Goal: Contribute content: Contribute content

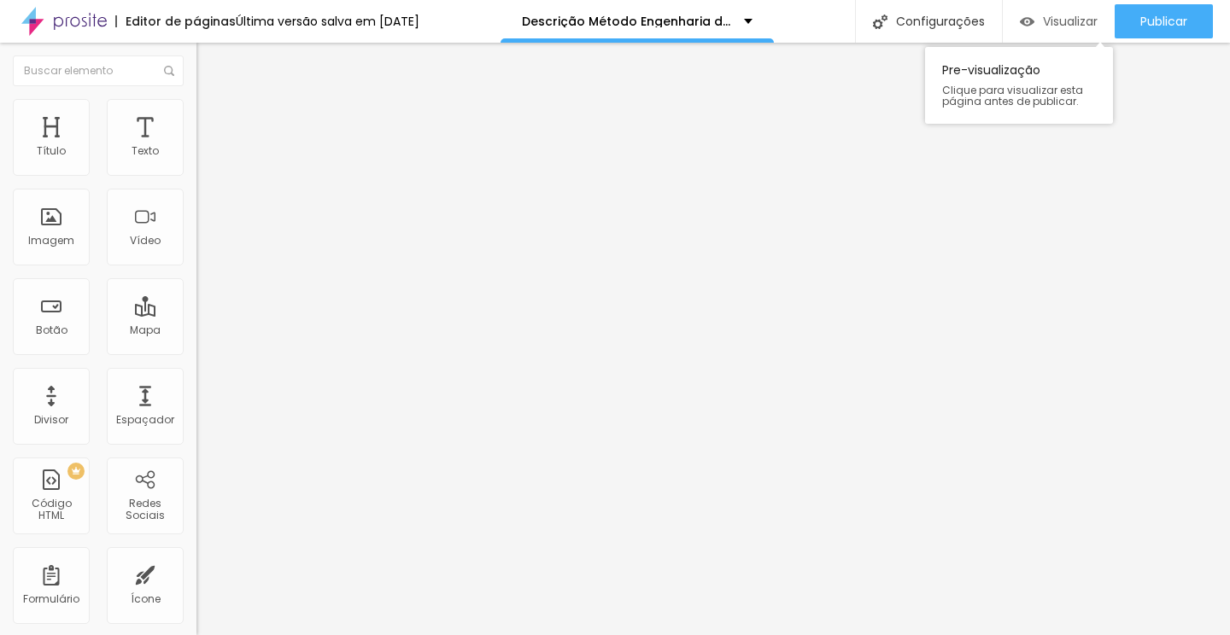
click at [1042, 32] on div "Visualizar" at bounding box center [1059, 21] width 78 height 34
click at [196, 164] on button "button" at bounding box center [208, 155] width 24 height 18
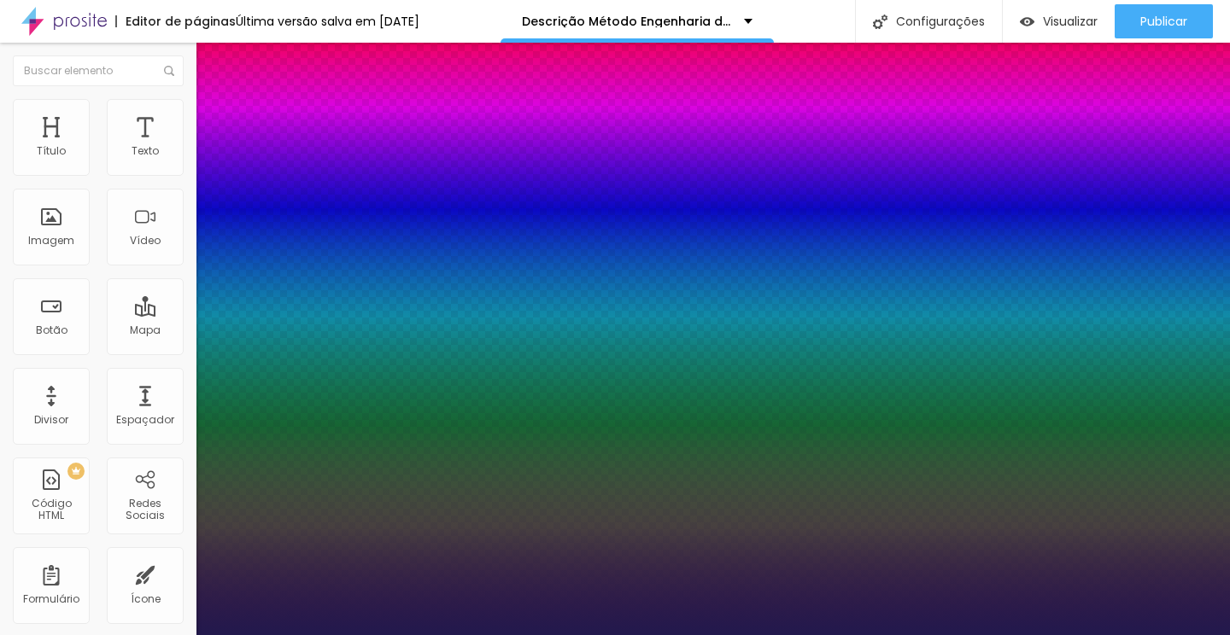
type input "1"
click at [873, 635] on div at bounding box center [615, 635] width 1230 height 0
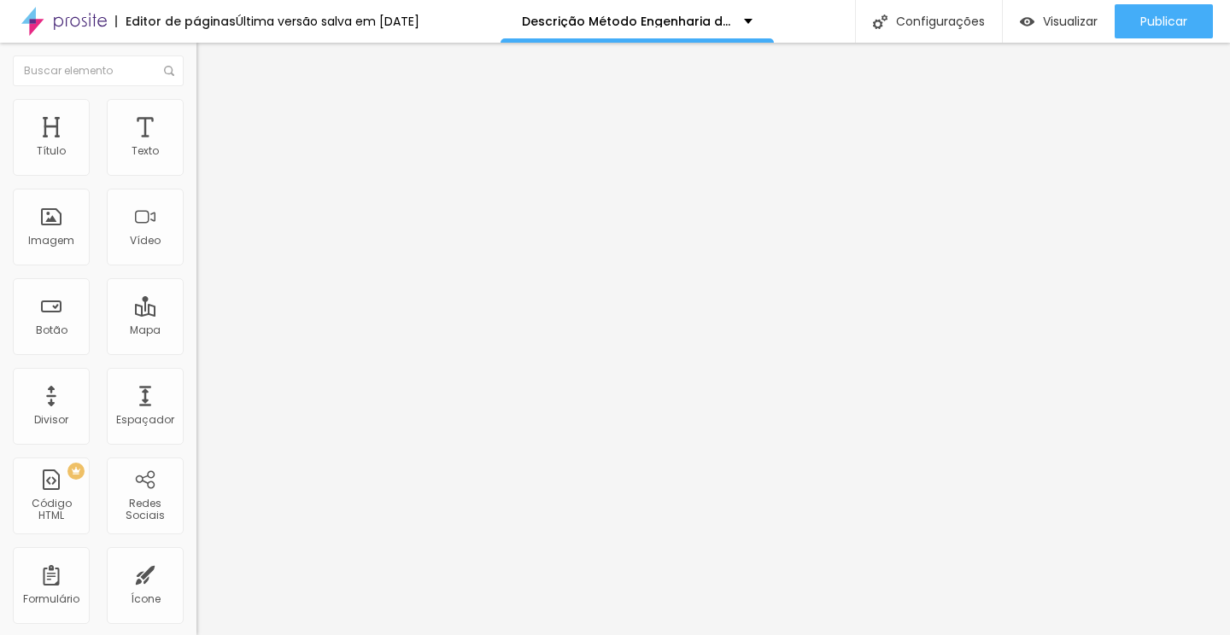
click at [196, 162] on button "button" at bounding box center [208, 155] width 24 height 18
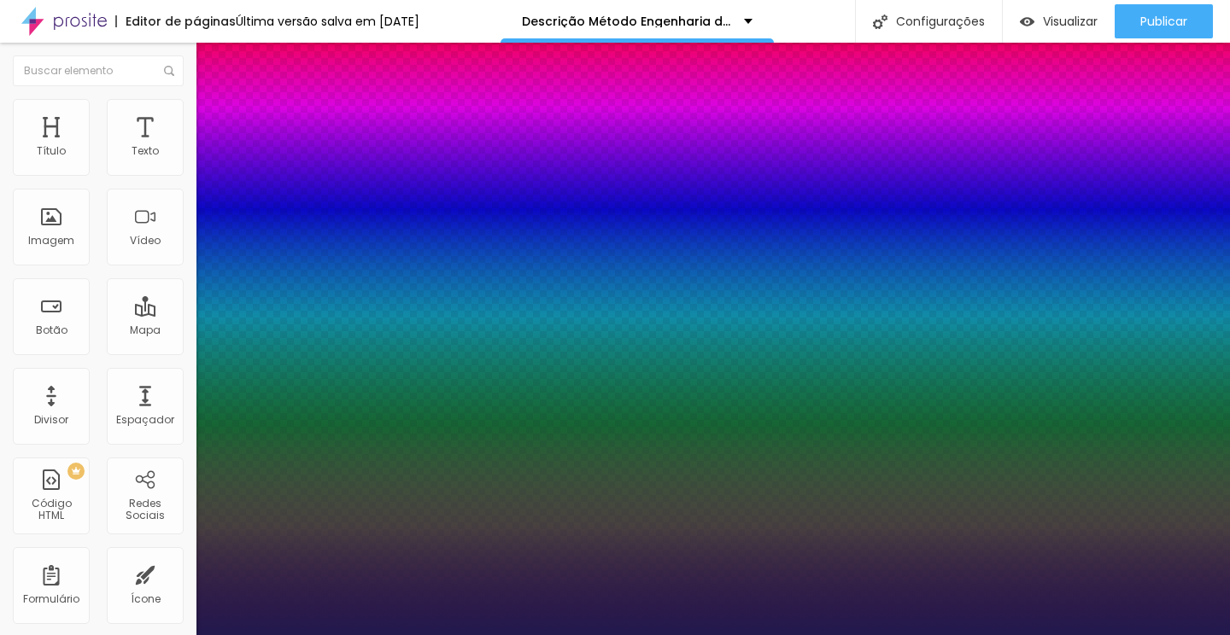
type input "1"
click at [856, 635] on div at bounding box center [615, 635] width 1230 height 0
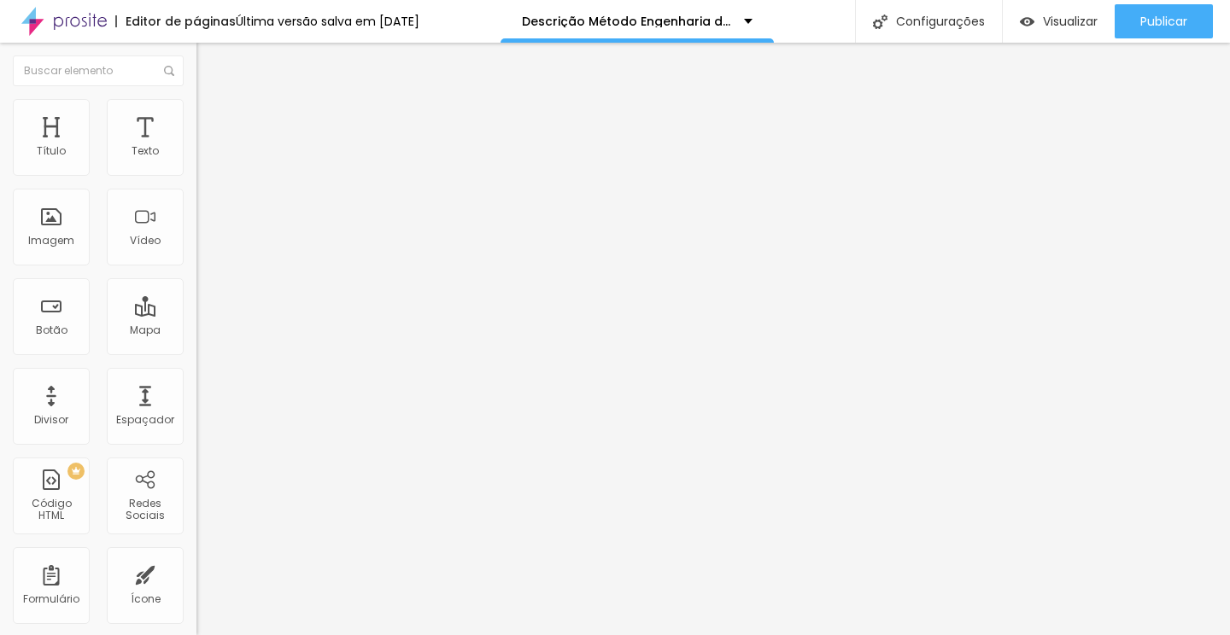
click at [196, 116] on li "Avançado" at bounding box center [294, 107] width 196 height 17
click at [212, 101] on span "Estilo" at bounding box center [225, 93] width 26 height 15
click at [203, 159] on icon "button" at bounding box center [208, 154] width 10 height 10
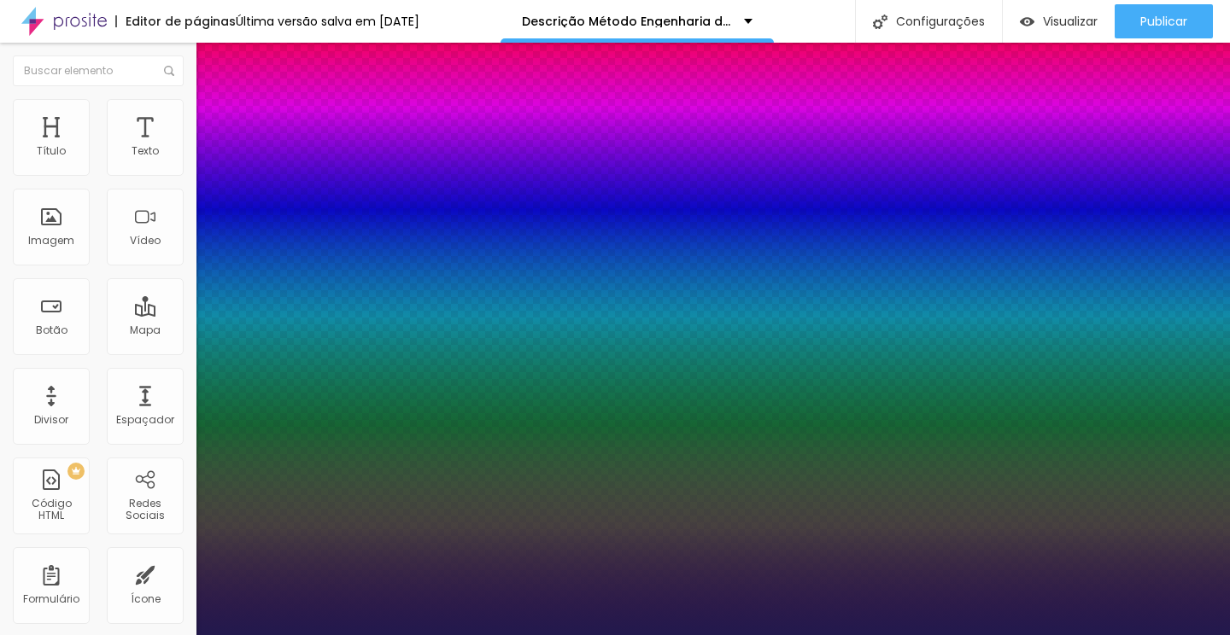
type input "1"
click at [811, 635] on div at bounding box center [615, 635] width 1230 height 0
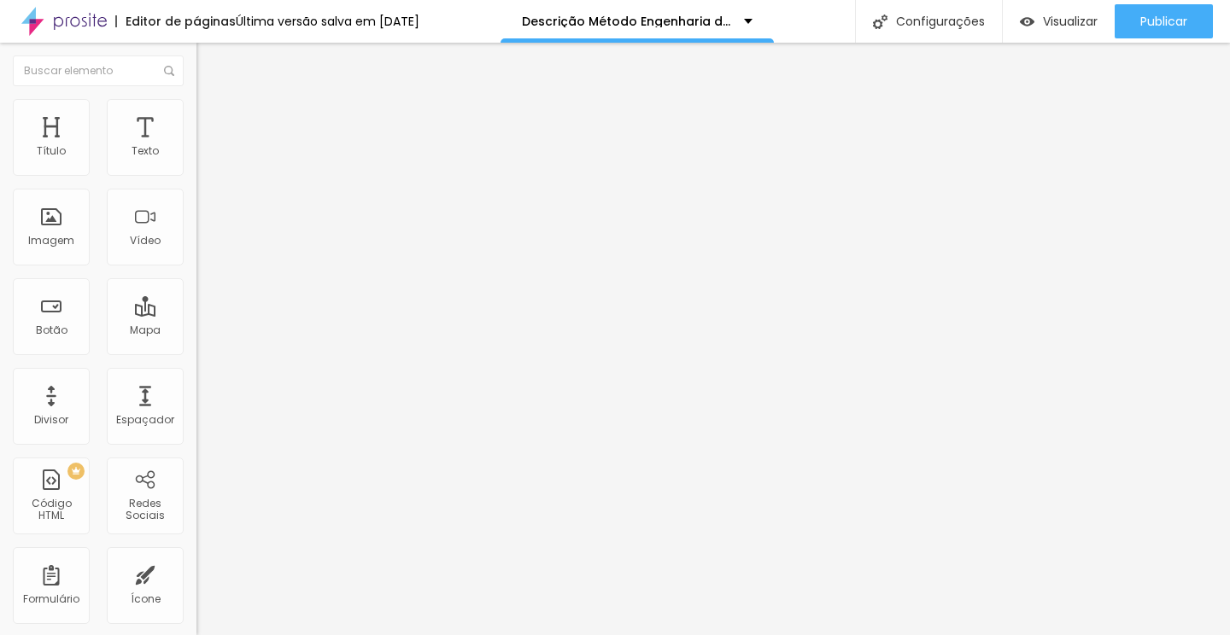
click at [196, 164] on button "button" at bounding box center [208, 155] width 24 height 18
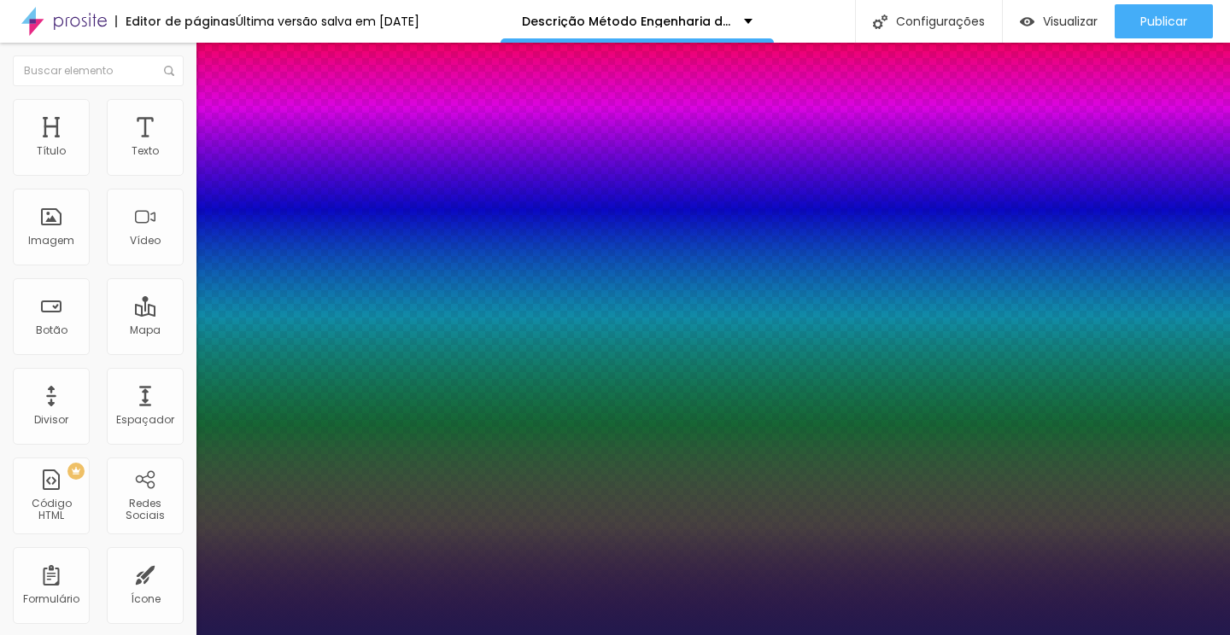
type input "1"
click at [143, 635] on div at bounding box center [615, 635] width 1230 height 0
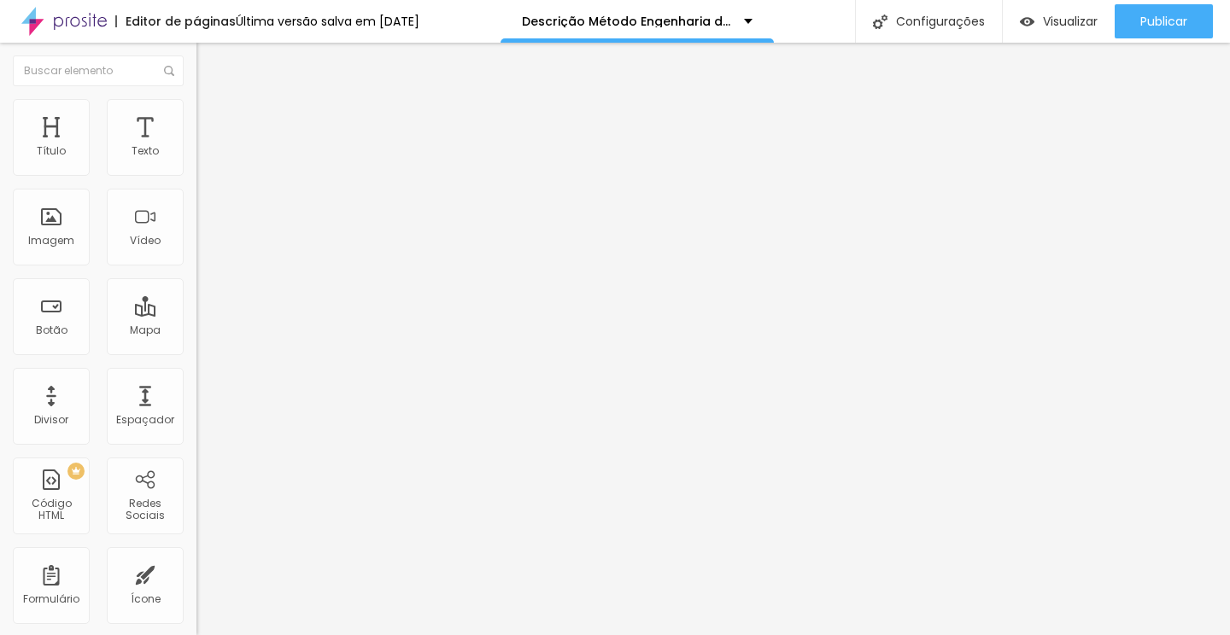
click at [196, 114] on li "Avançado" at bounding box center [294, 107] width 196 height 17
click at [196, 99] on li "Estilo" at bounding box center [294, 90] width 196 height 17
click at [209, 58] on img "button" at bounding box center [216, 63] width 14 height 14
click at [196, 73] on button "Editar Texto" at bounding box center [294, 62] width 196 height 39
click at [196, 50] on button "Editar Coluna" at bounding box center [294, 62] width 196 height 39
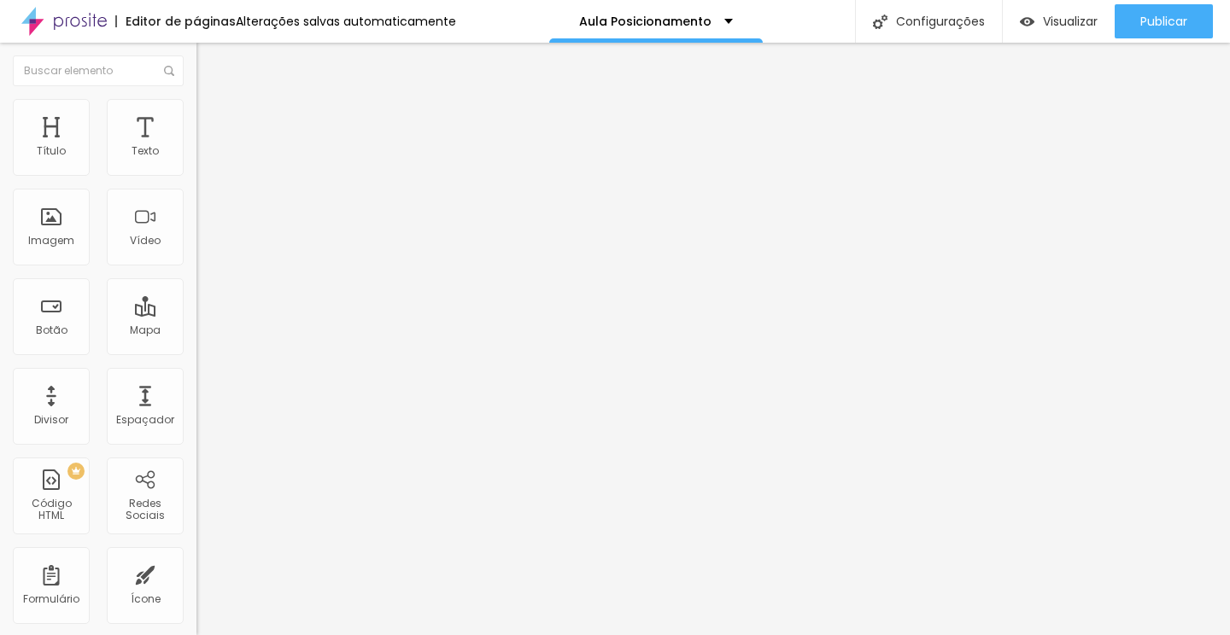
click at [196, 147] on span "Adicionar imagem" at bounding box center [251, 139] width 110 height 15
click at [196, 147] on span "Trocar imagem" at bounding box center [242, 139] width 93 height 15
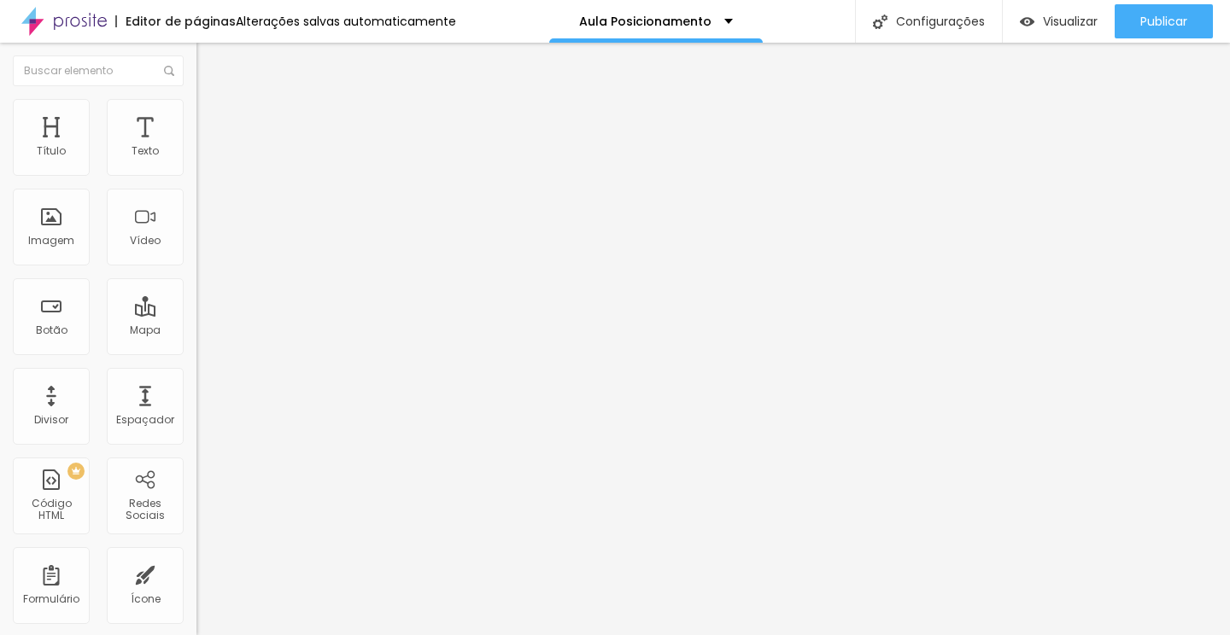
scroll to position [296, 0]
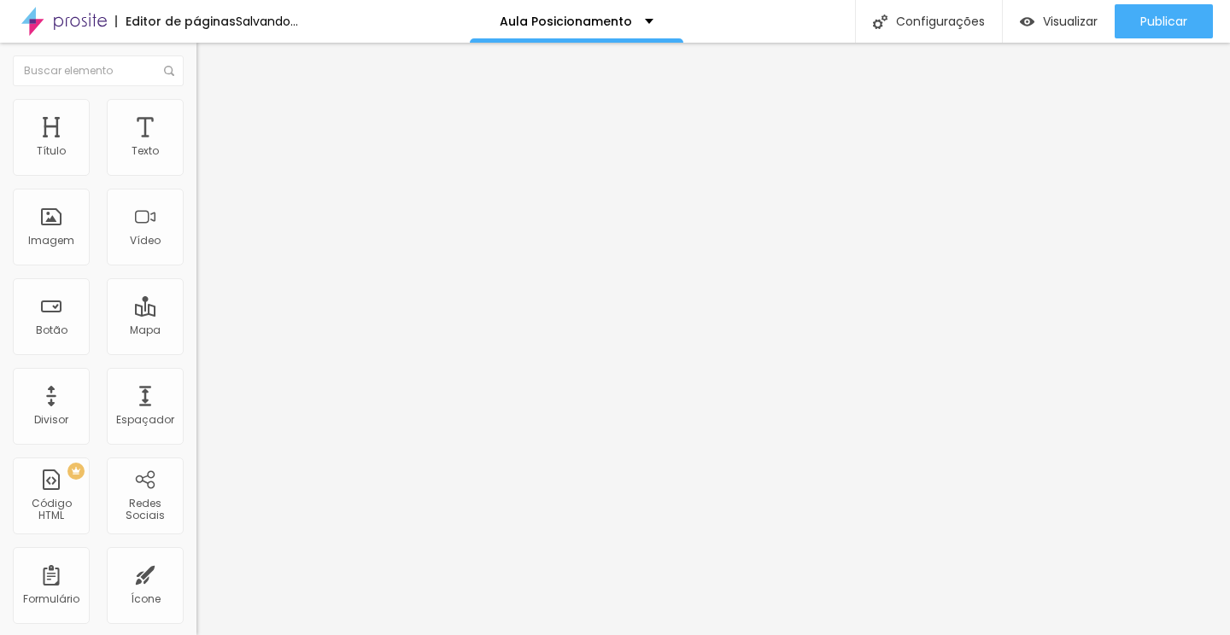
click at [196, 267] on span "Original" at bounding box center [216, 260] width 41 height 15
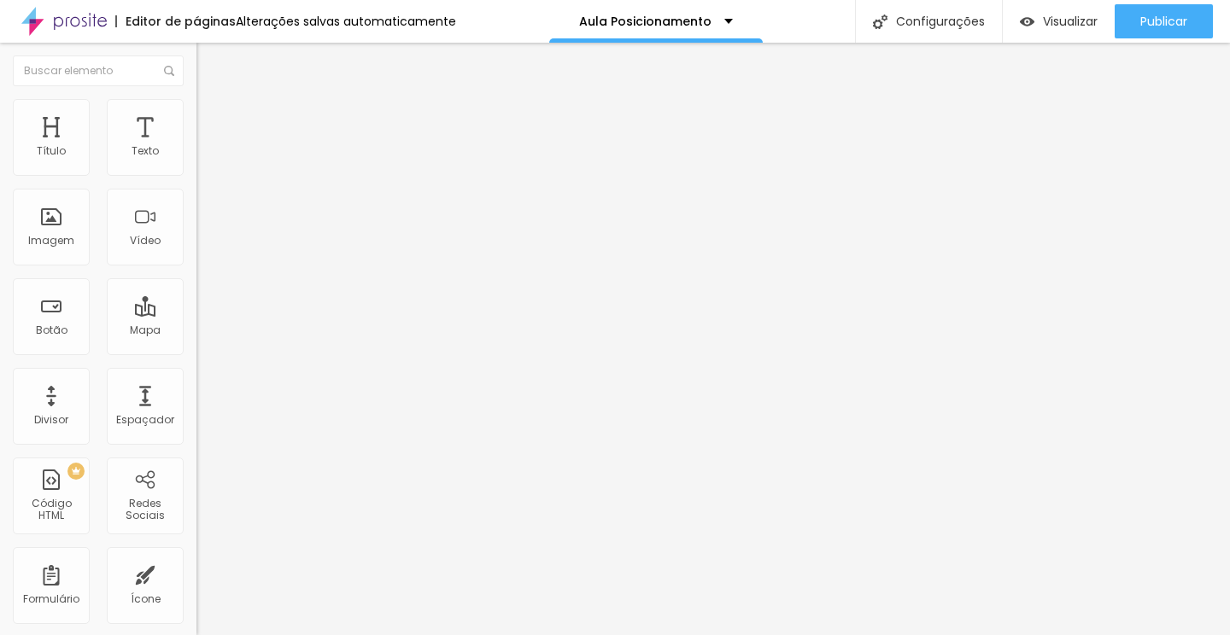
click at [196, 288] on span "Padrão" at bounding box center [215, 280] width 38 height 15
click at [196, 99] on ul "Conteúdo Estilo Avançado" at bounding box center [294, 107] width 196 height 51
click at [196, 122] on ul "Conteúdo Estilo Avançado" at bounding box center [294, 107] width 196 height 51
click at [212, 116] on span "Estilo" at bounding box center [225, 110] width 26 height 15
click at [196, 116] on li "Avançado" at bounding box center [294, 124] width 196 height 17
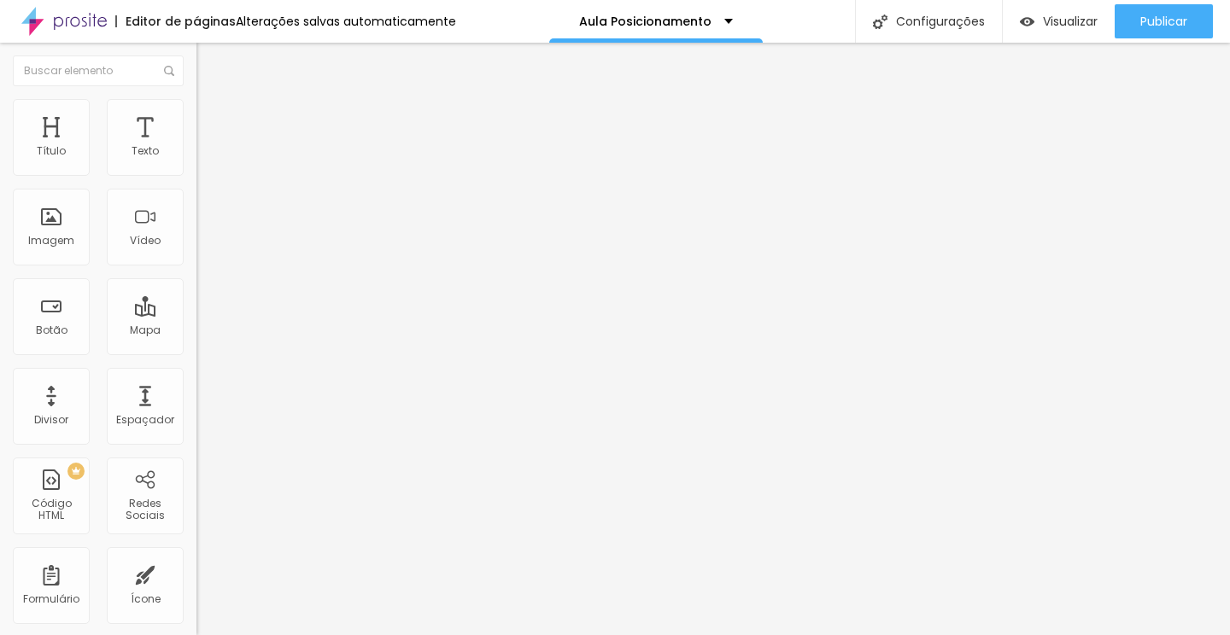
type input "10"
type input "11"
type input "14"
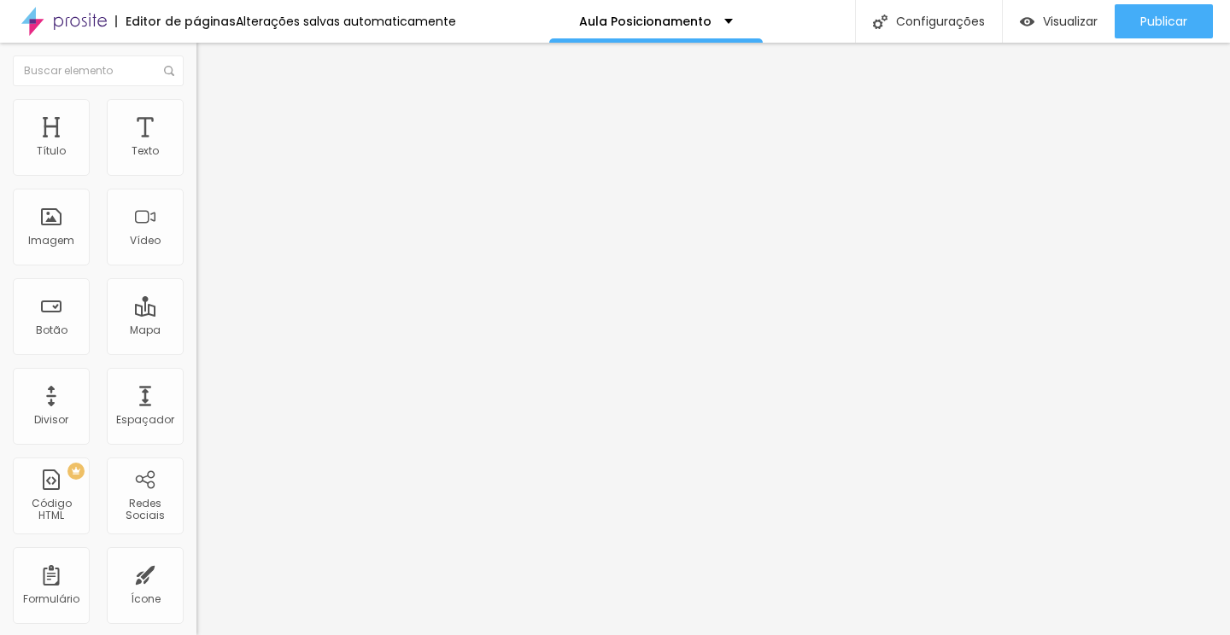
type input "17"
type input "20"
type input "23"
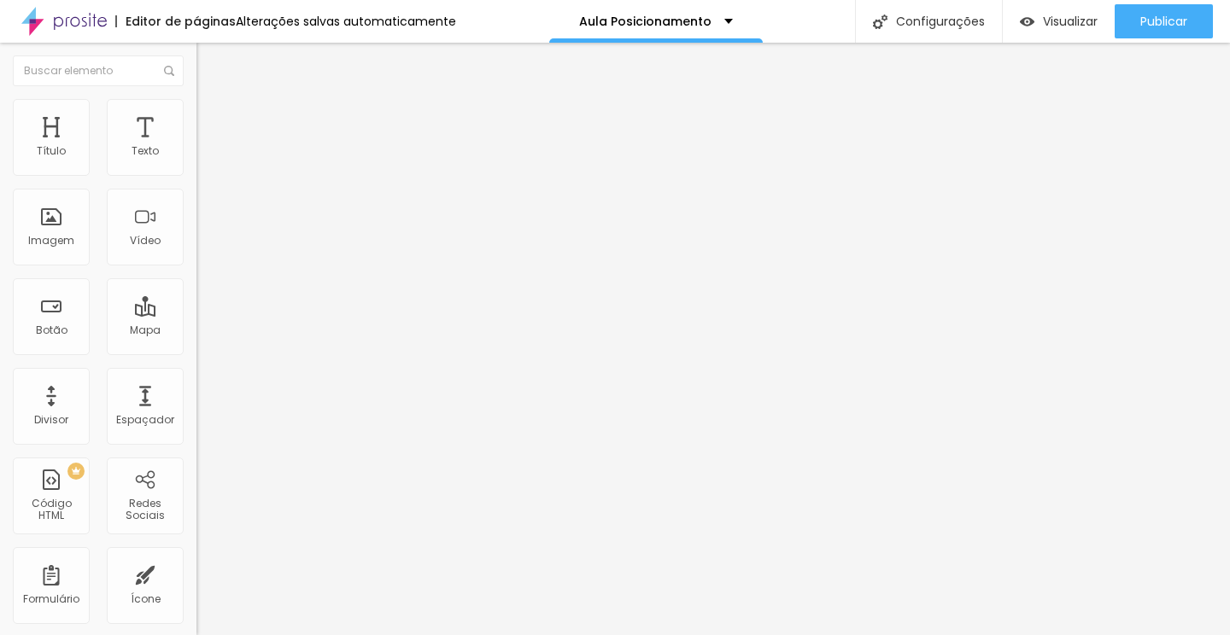
type input "23"
type input "26"
type input "29"
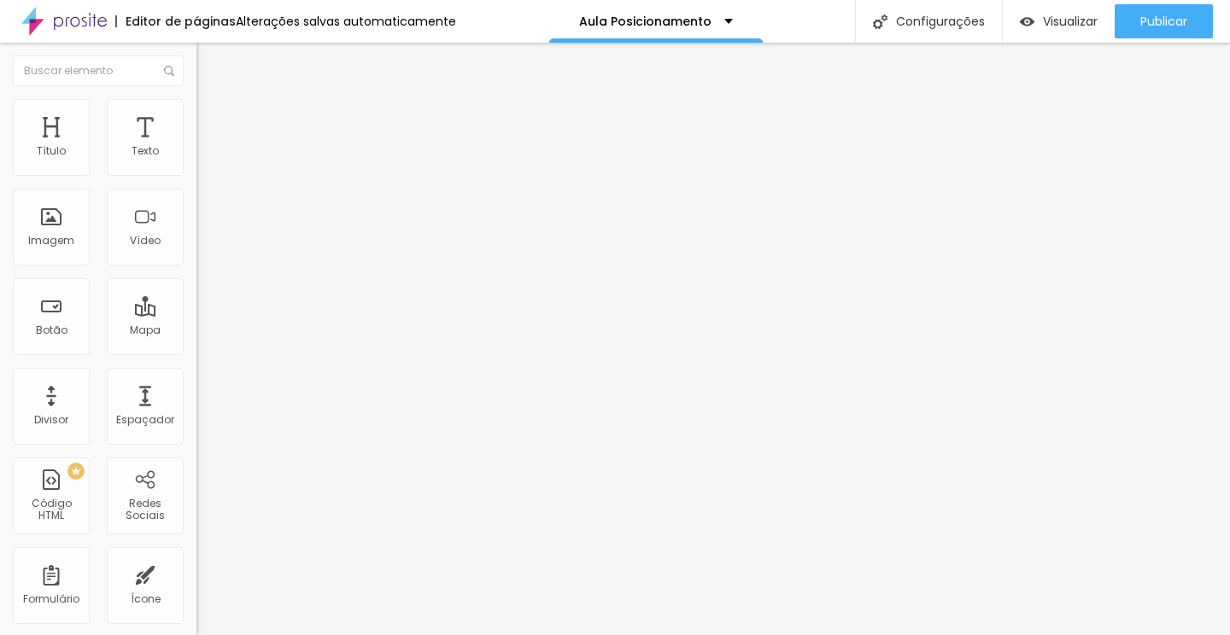
type input "31"
type input "33"
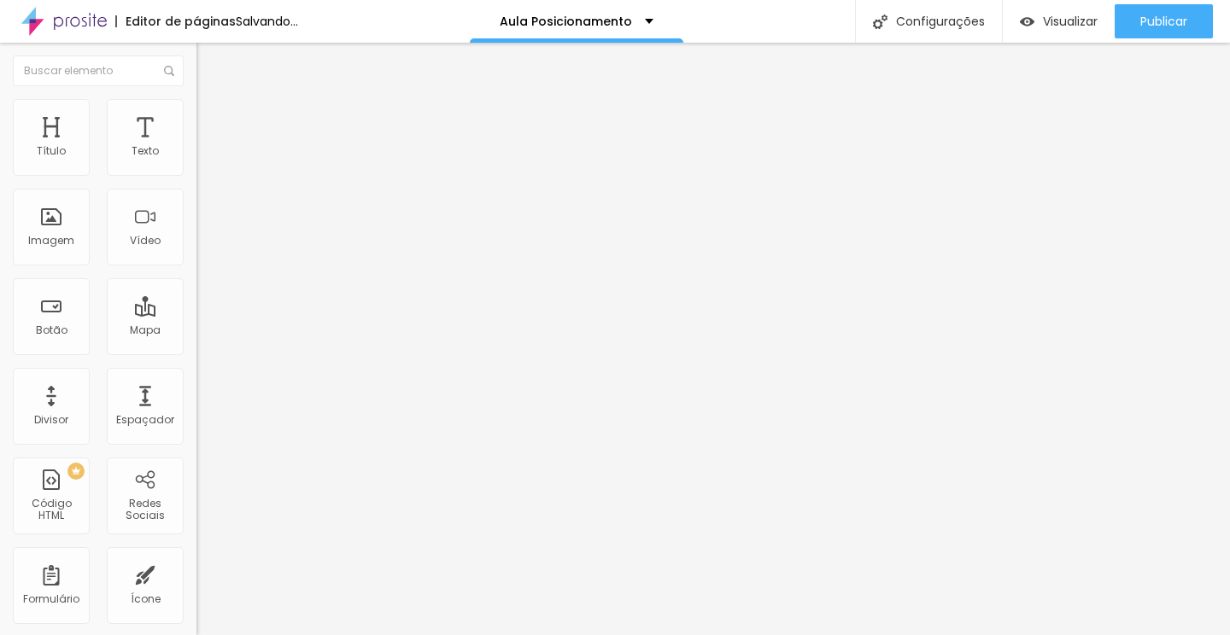
type input "35"
type input "36"
type input "37"
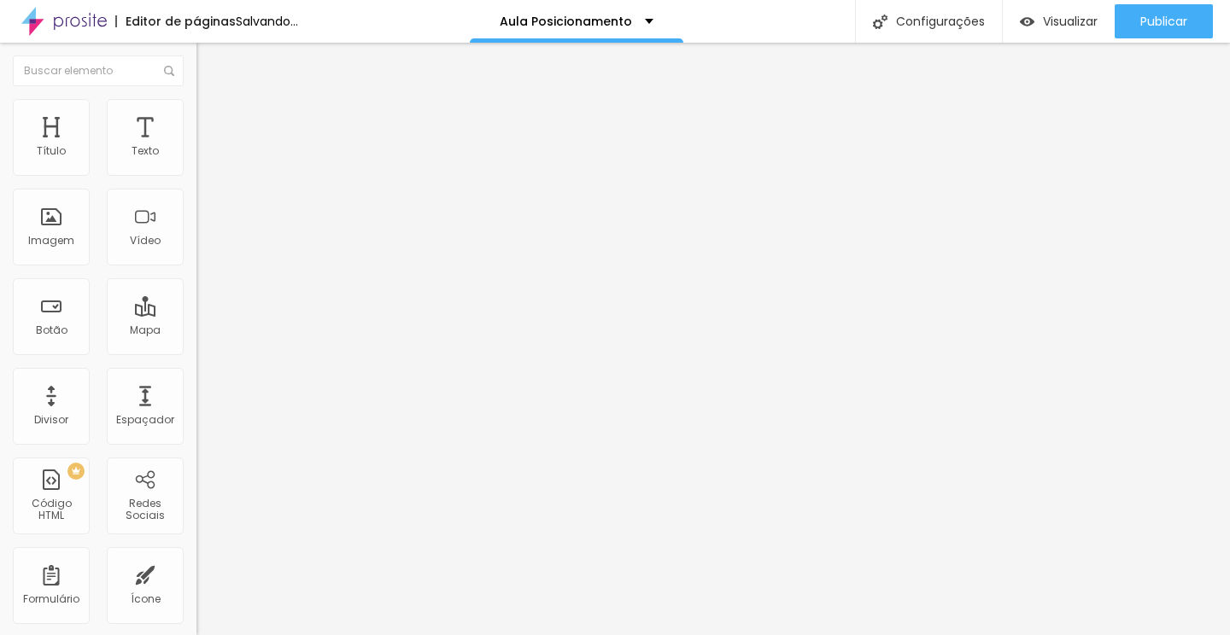
type input "37"
type input "38"
type input "39"
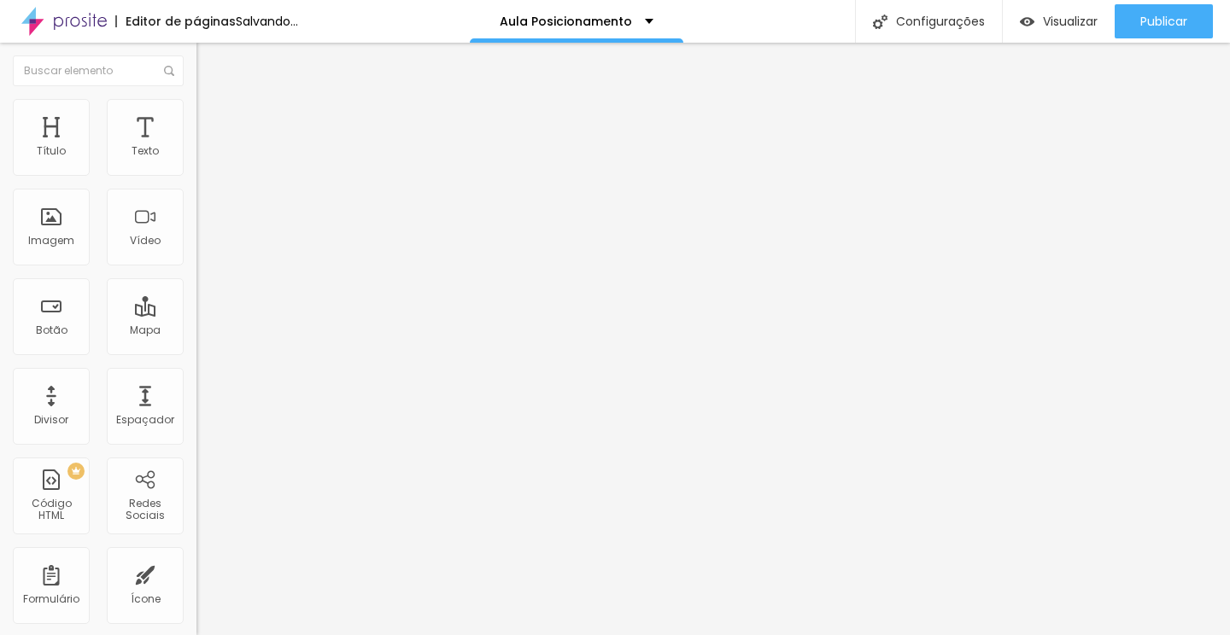
type input "40"
type input "38"
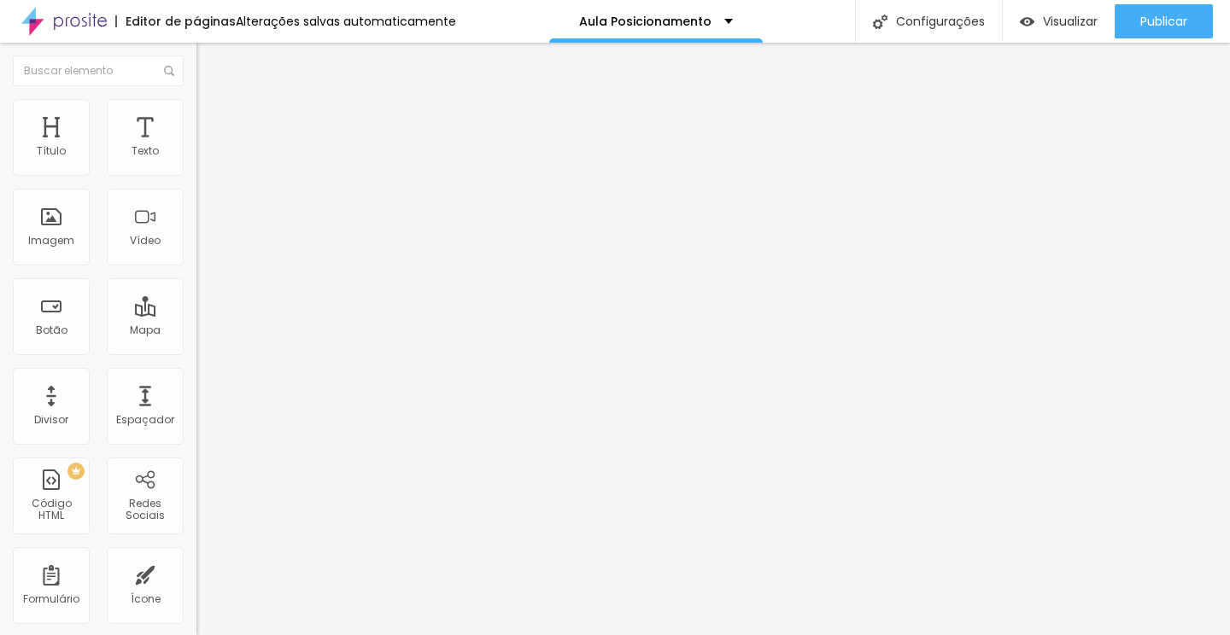
type input "37"
type input "34"
type input "30"
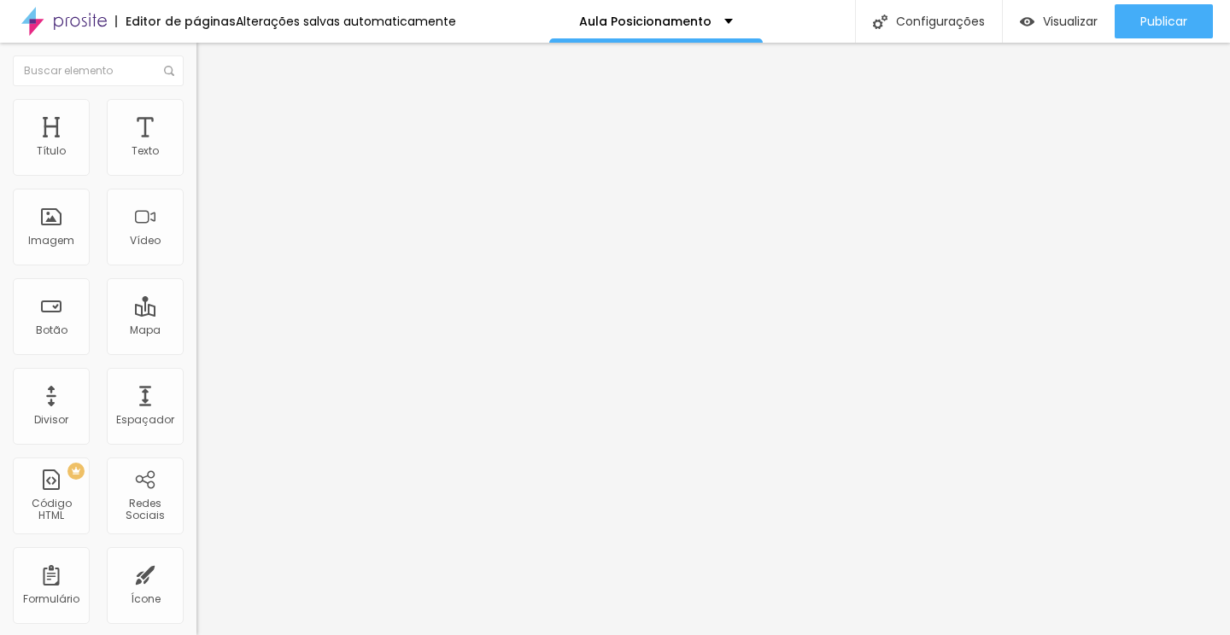
type input "30"
type input "25"
type input "21"
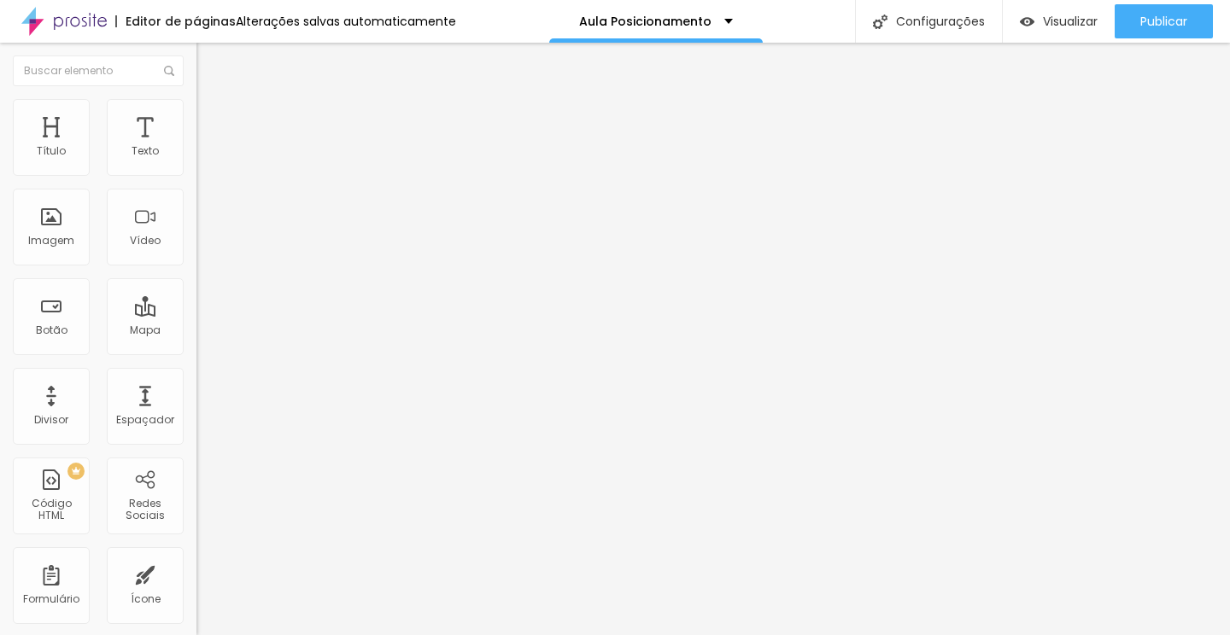
type input "17"
type input "14"
type input "12"
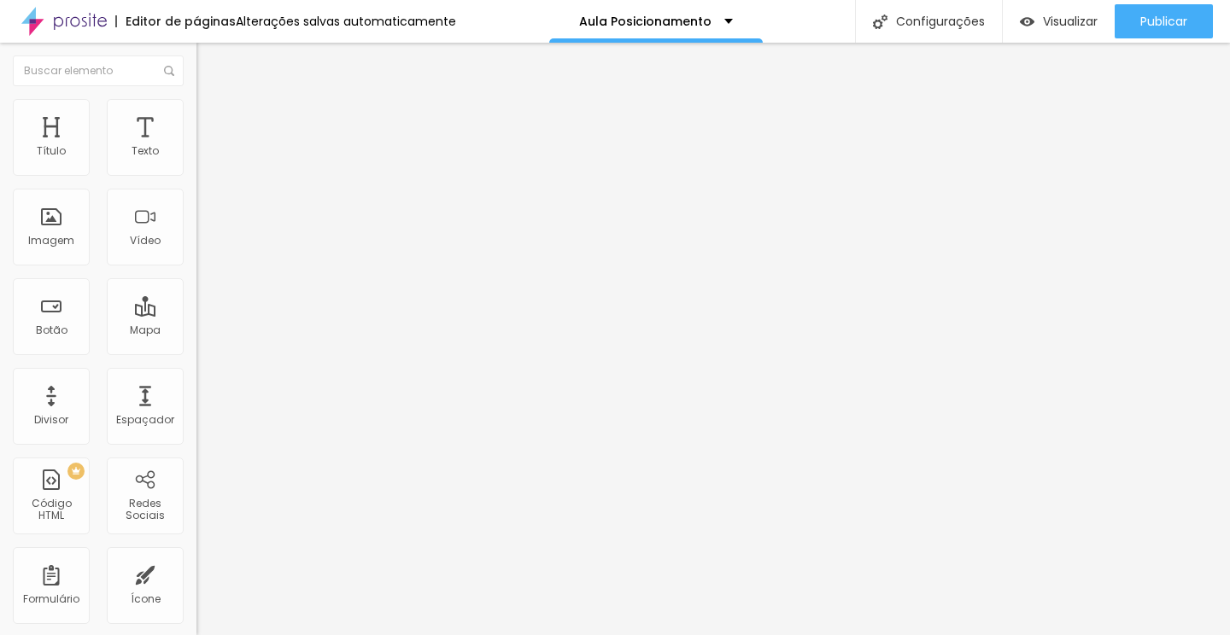
type input "12"
type input "10"
type input "9"
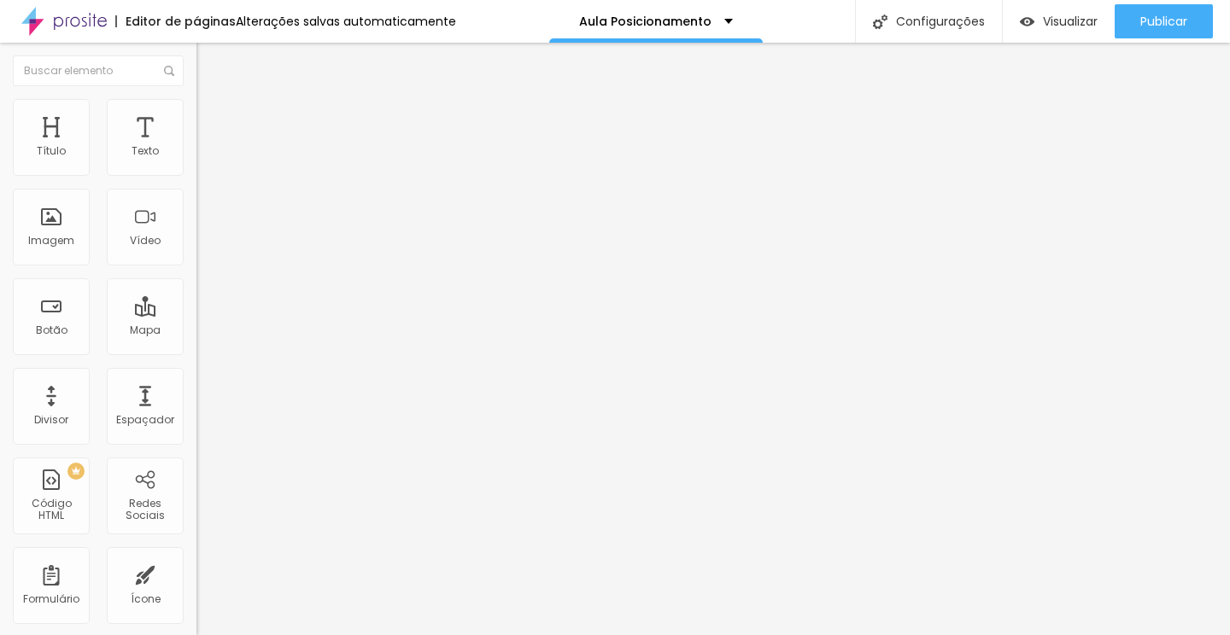
type input "8"
type input "7"
type input "8"
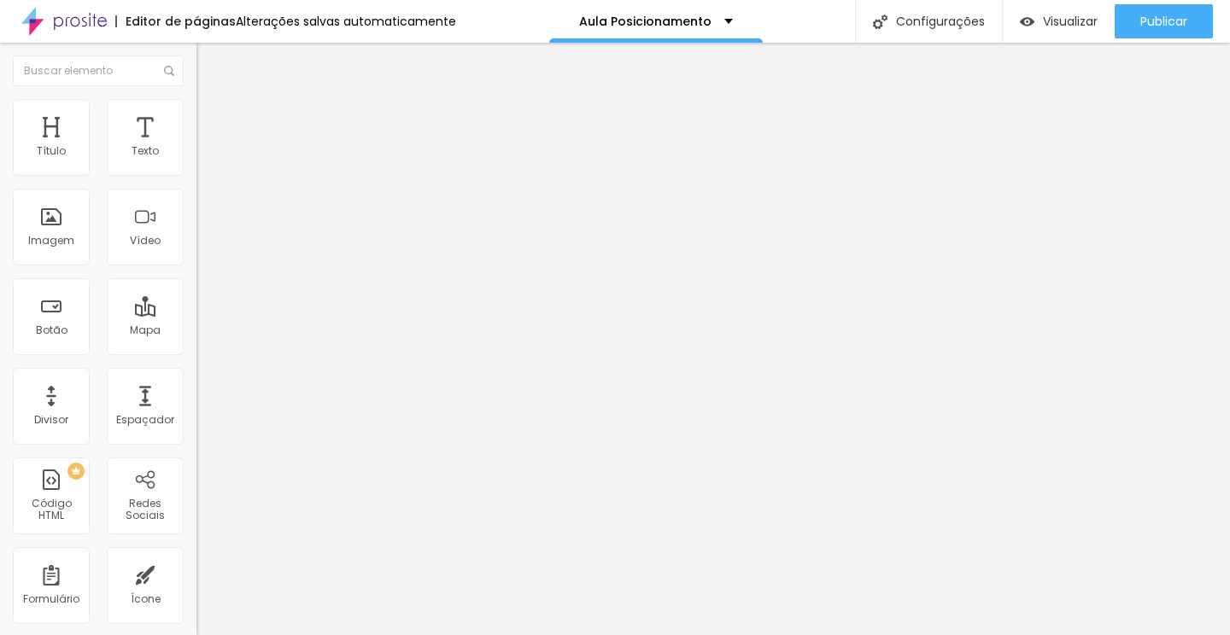
type input "8"
type input "10"
type input "11"
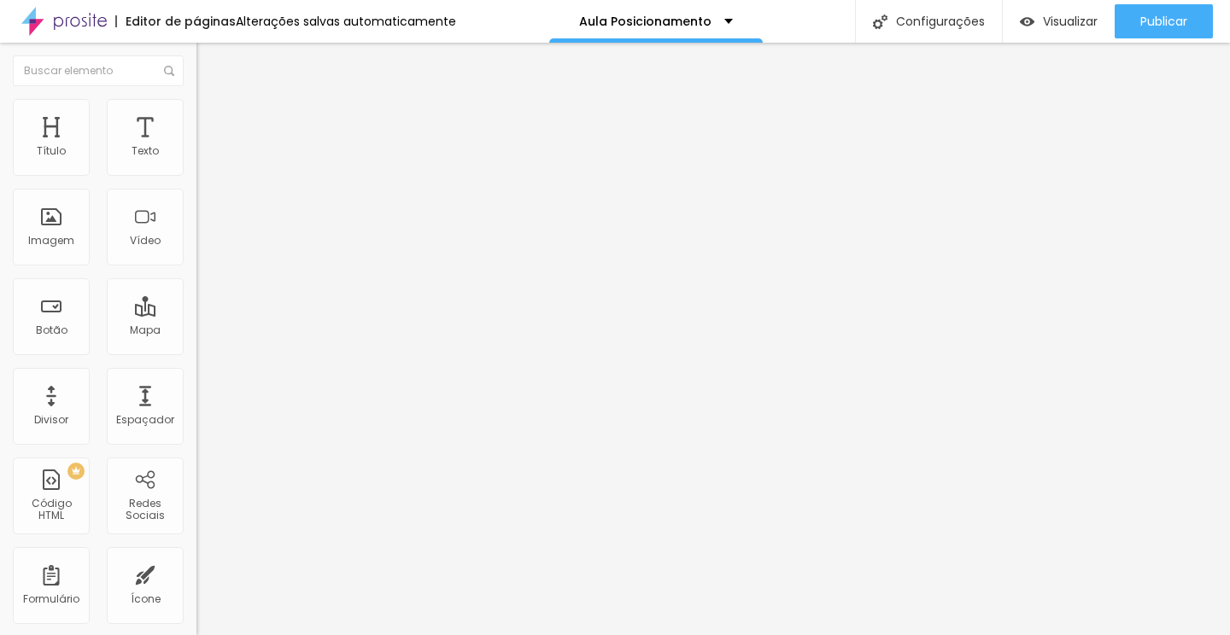
type input "12"
type input "13"
type input "14"
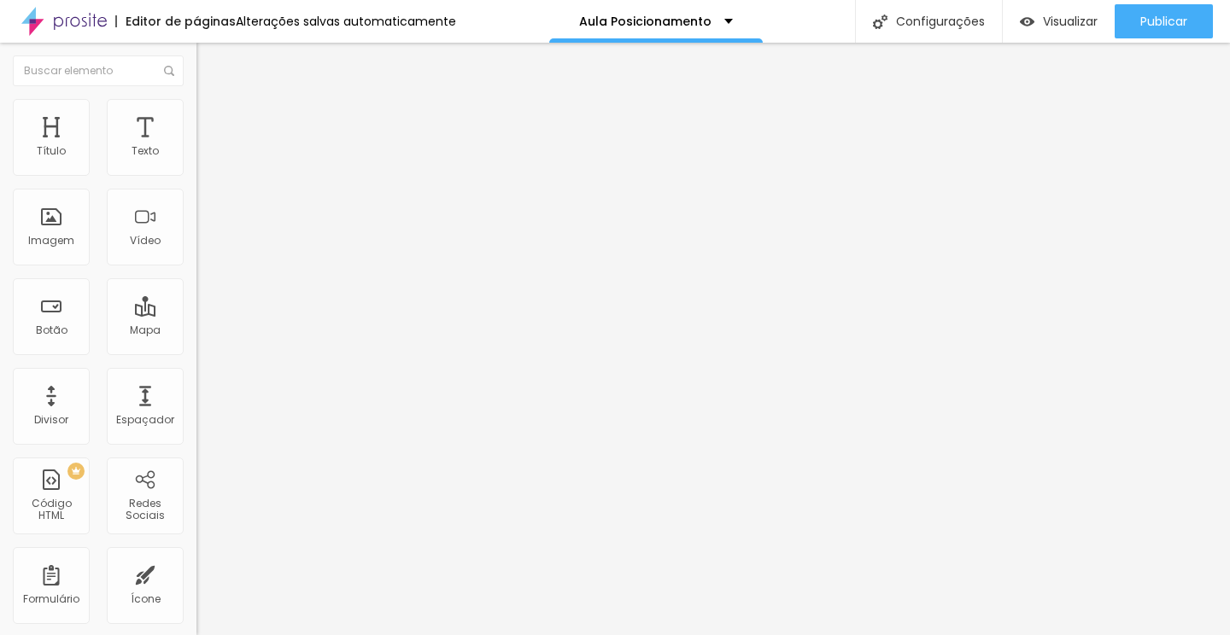
type input "14"
type input "15"
click at [196, 331] on input "range" at bounding box center [251, 338] width 110 height 14
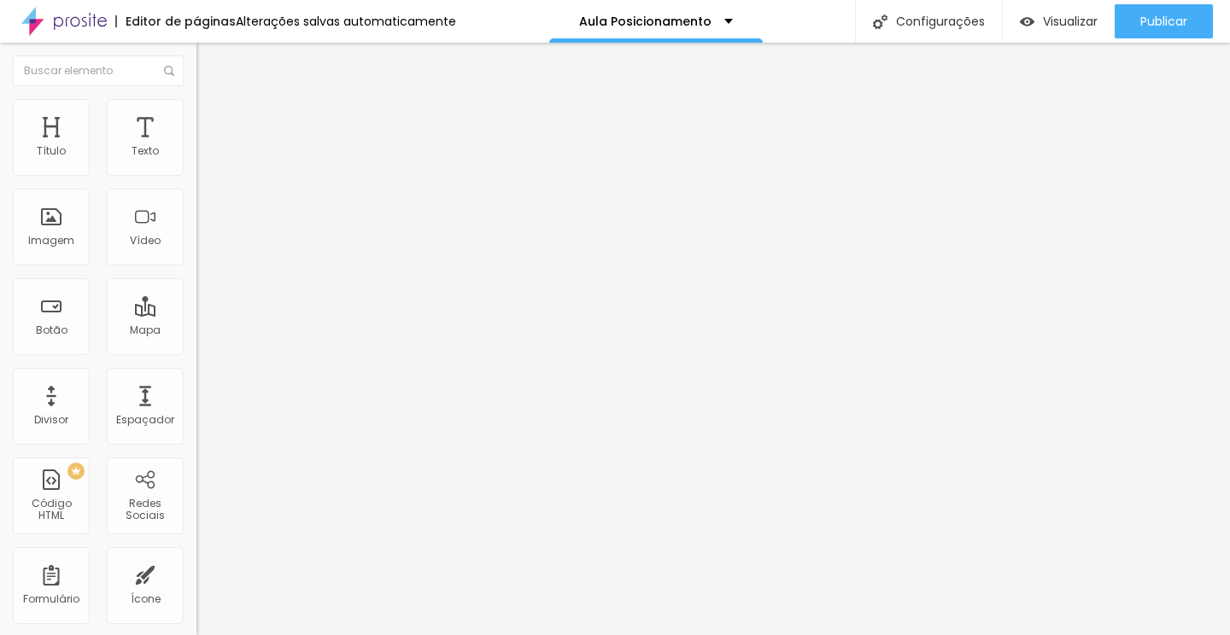
type input "9"
type input "13"
type input "17"
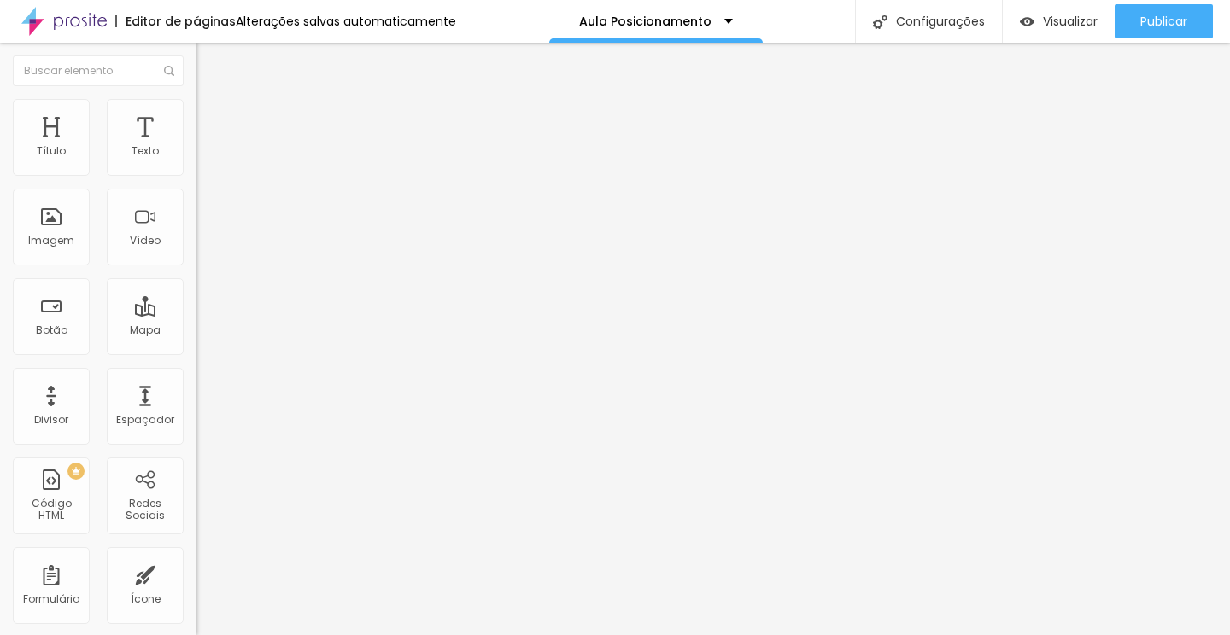
type input "17"
type input "21"
type input "25"
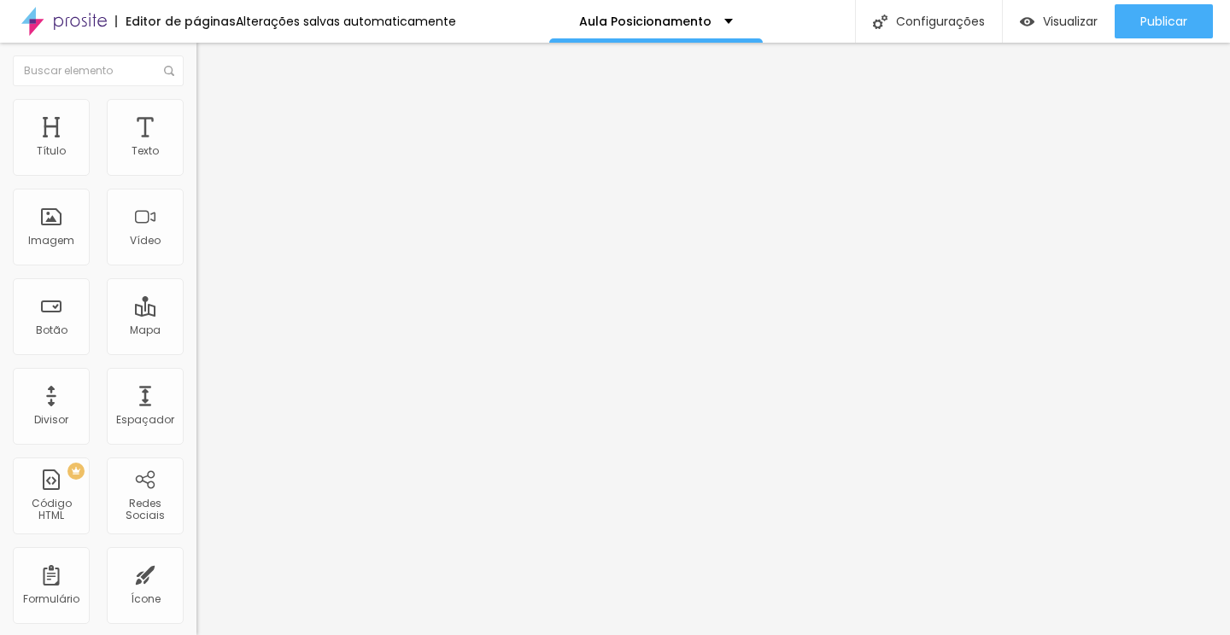
type input "29"
type input "34"
type input "38"
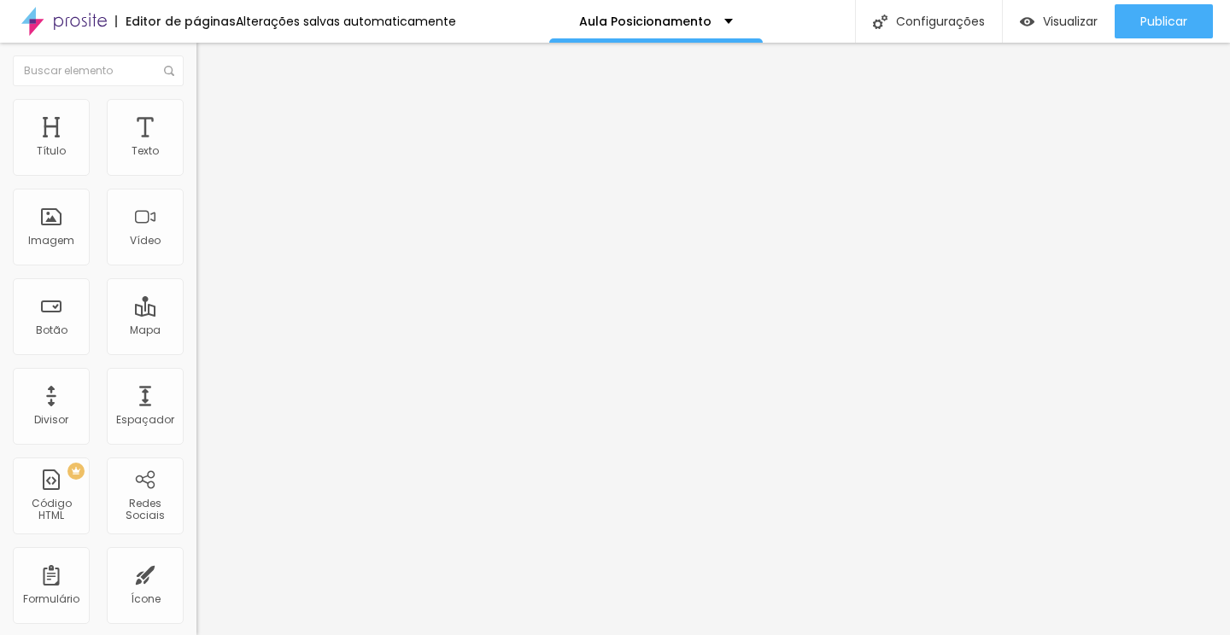
type input "38"
type input "41"
type input "45"
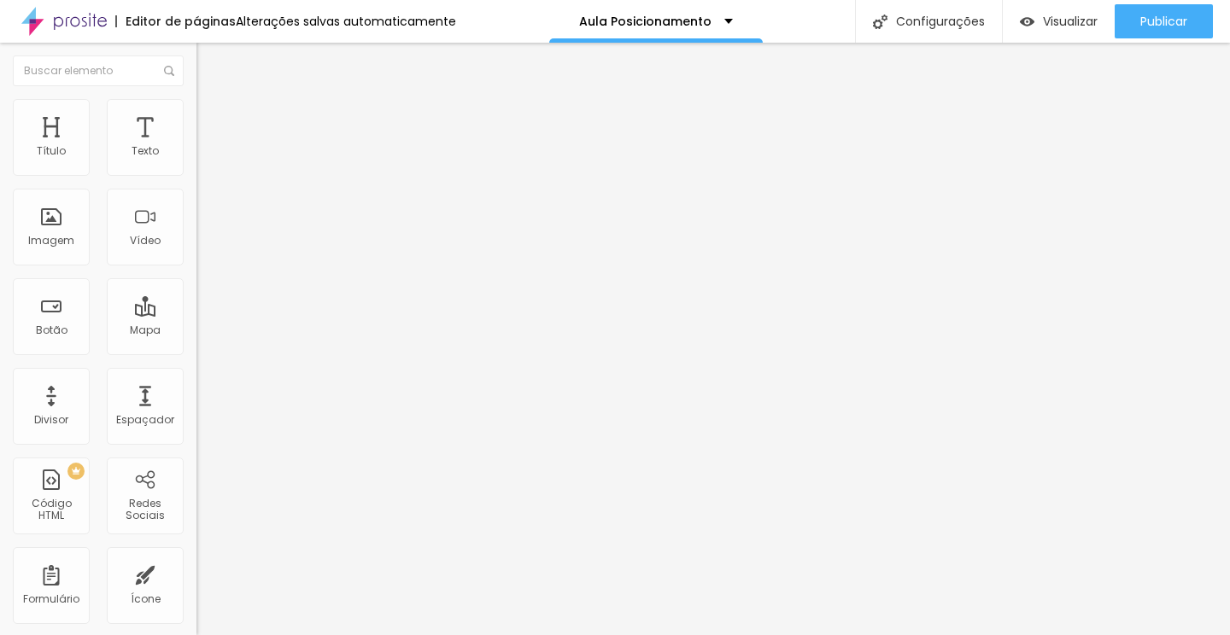
type input "48"
type input "51"
type input "53"
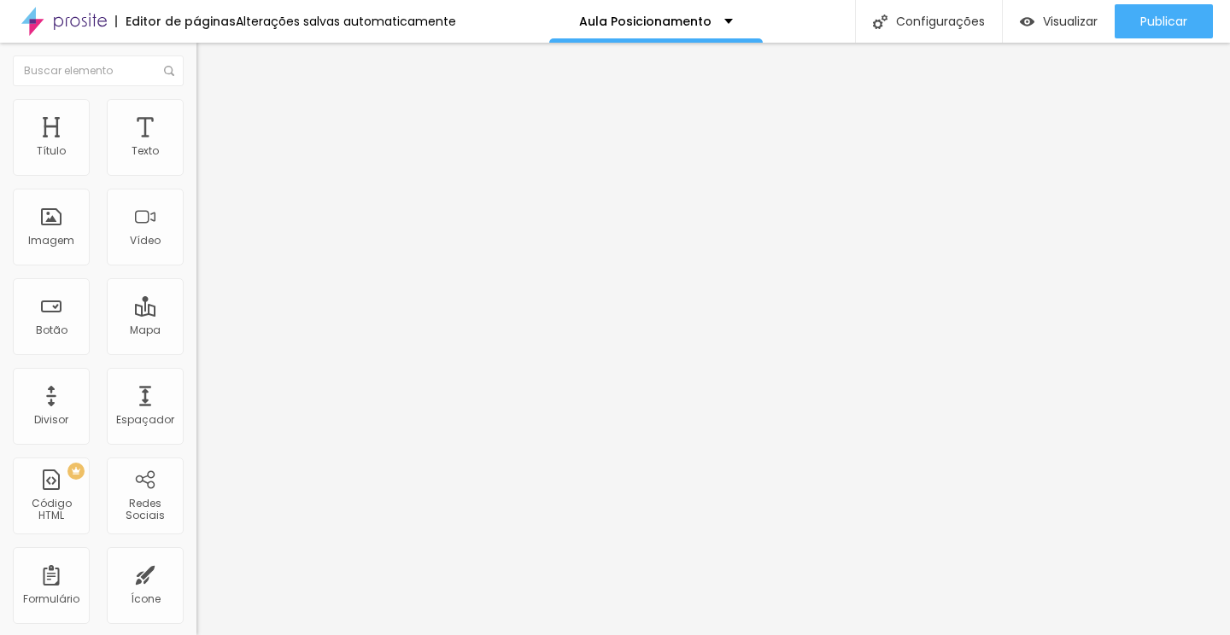
type input "53"
type input "56"
type input "58"
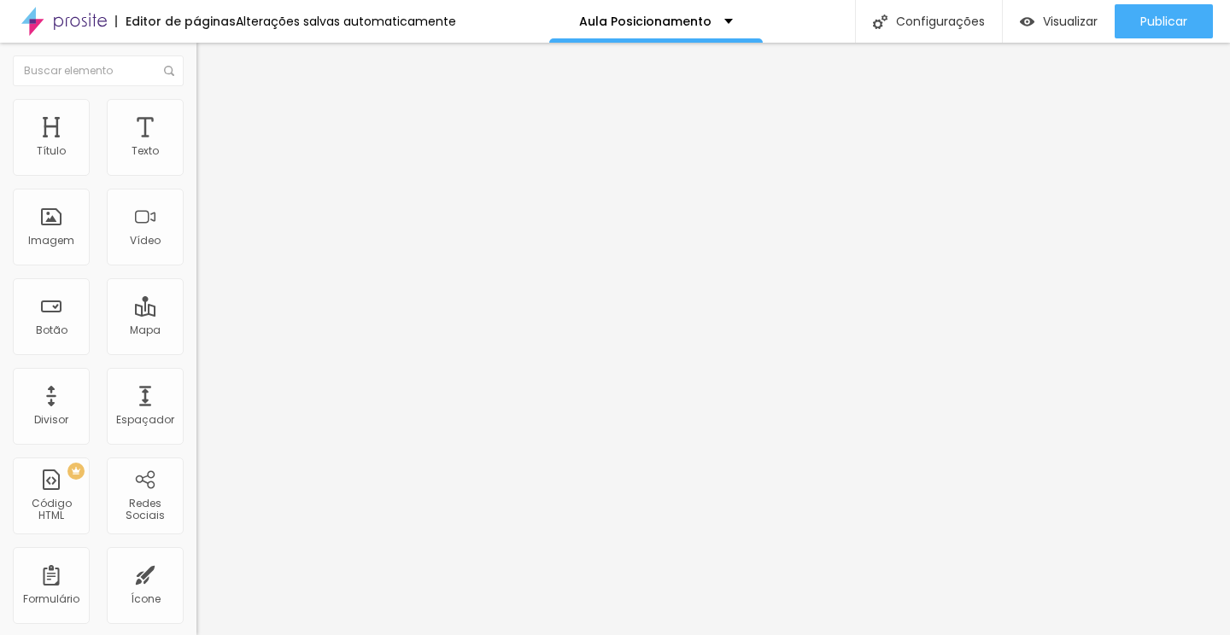
type input "60"
type input "62"
type input "65"
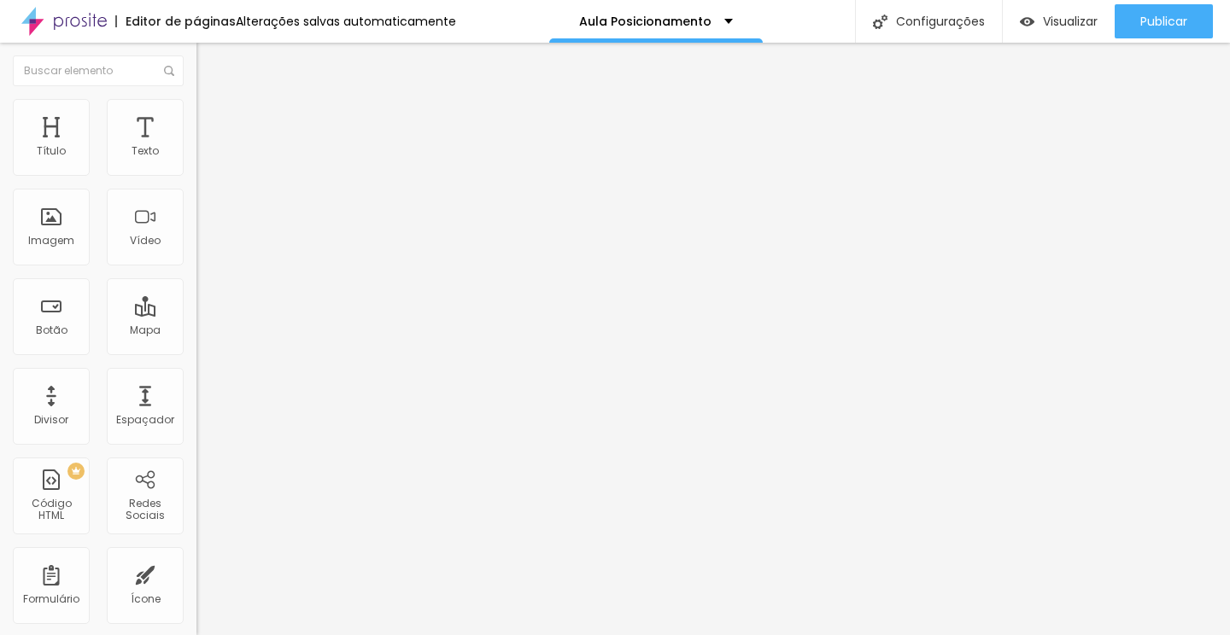
type input "65"
type input "68"
type input "71"
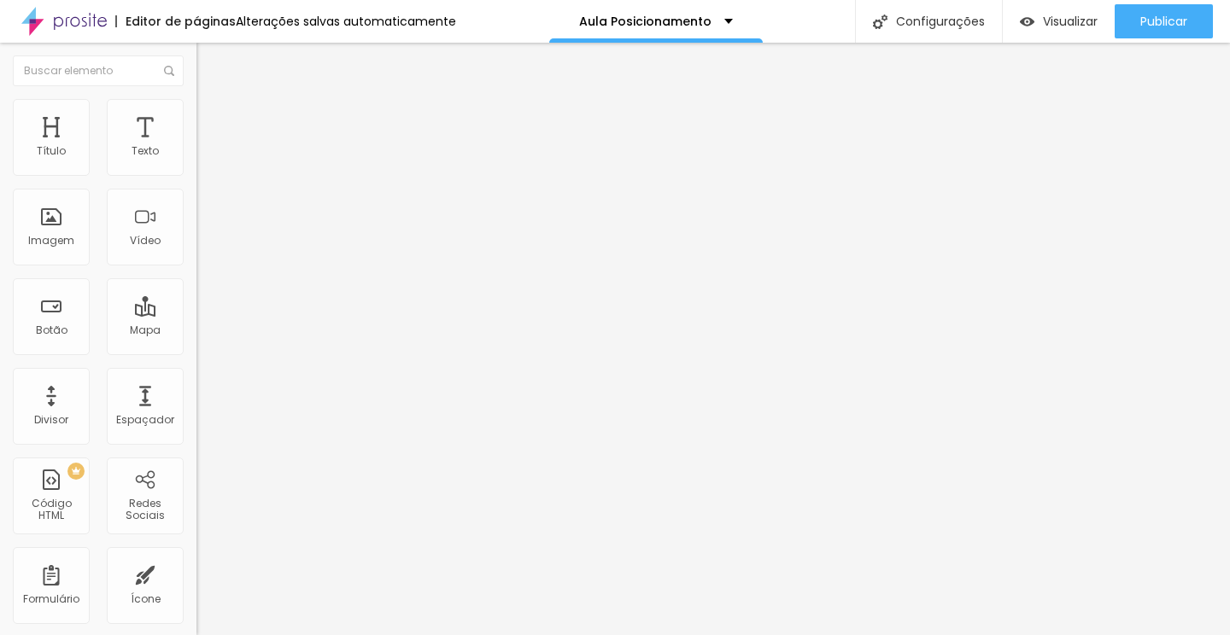
type input "73"
type input "75"
type input "76"
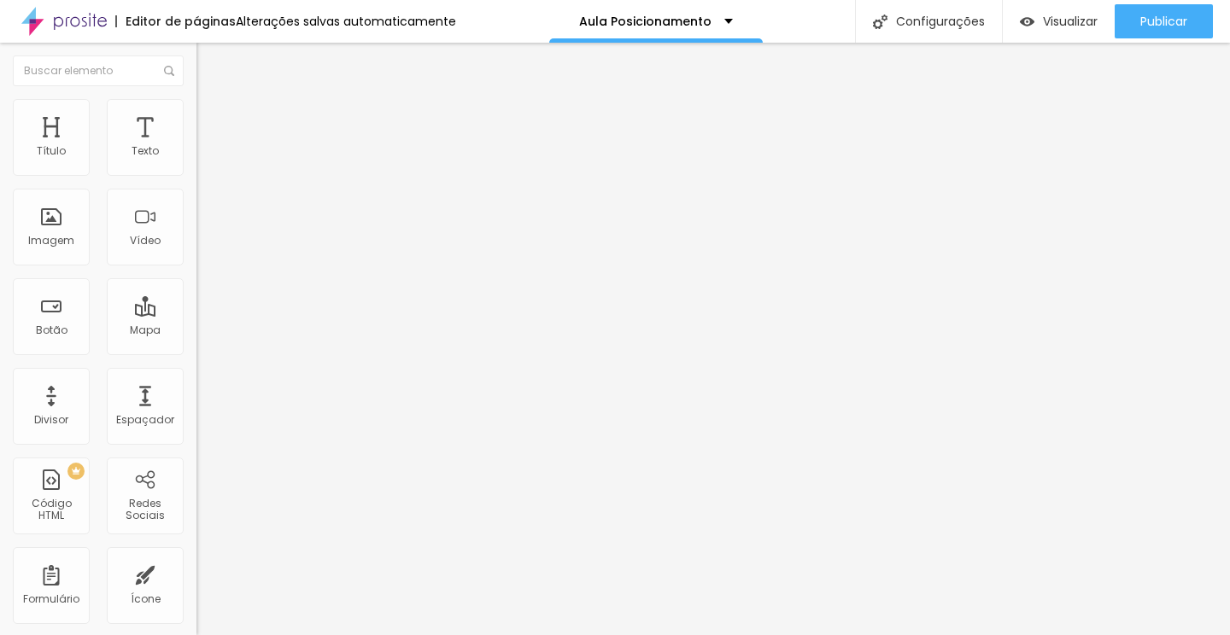
type input "76"
type input "77"
type input "81"
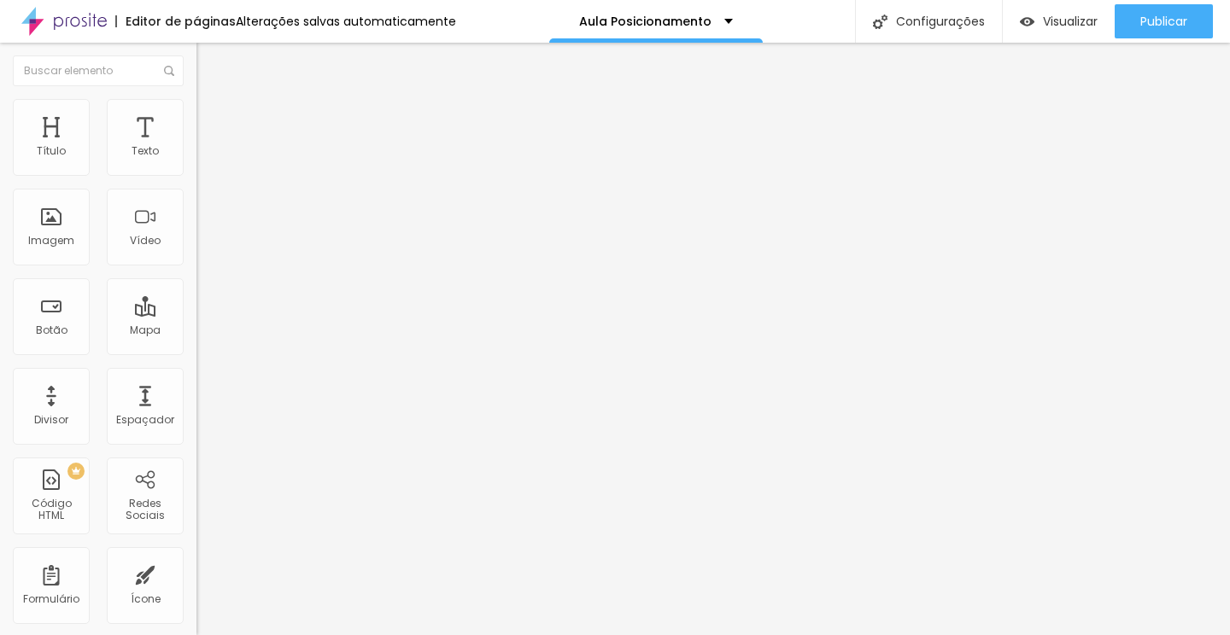
type input "84"
type input "86"
type input "89"
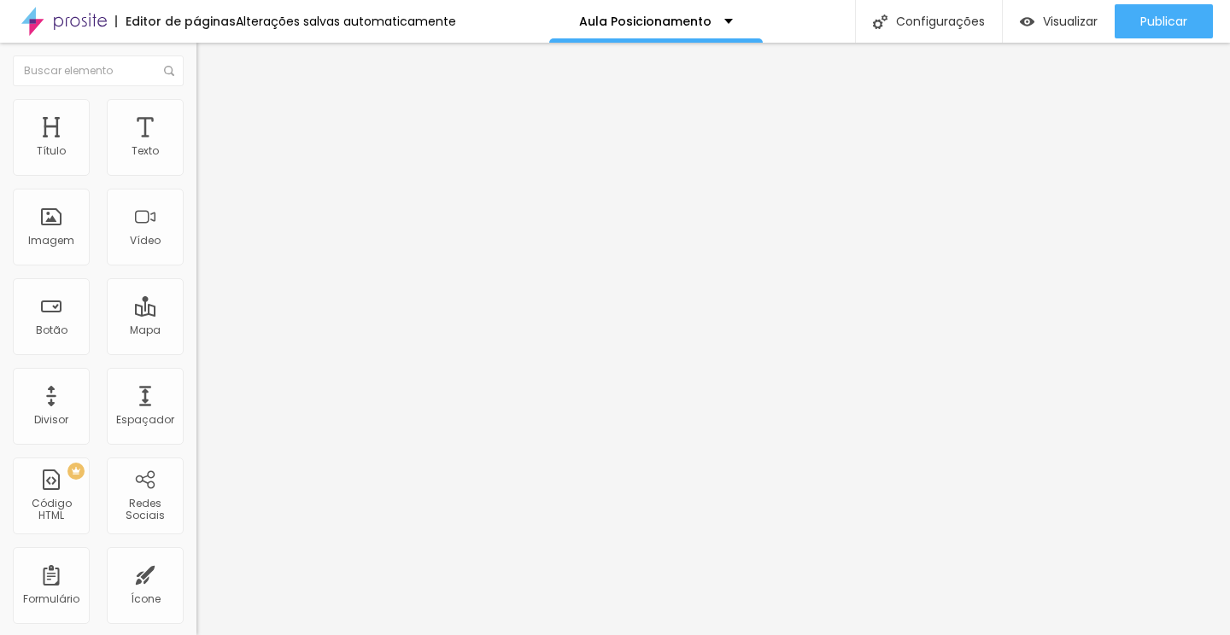
type input "89"
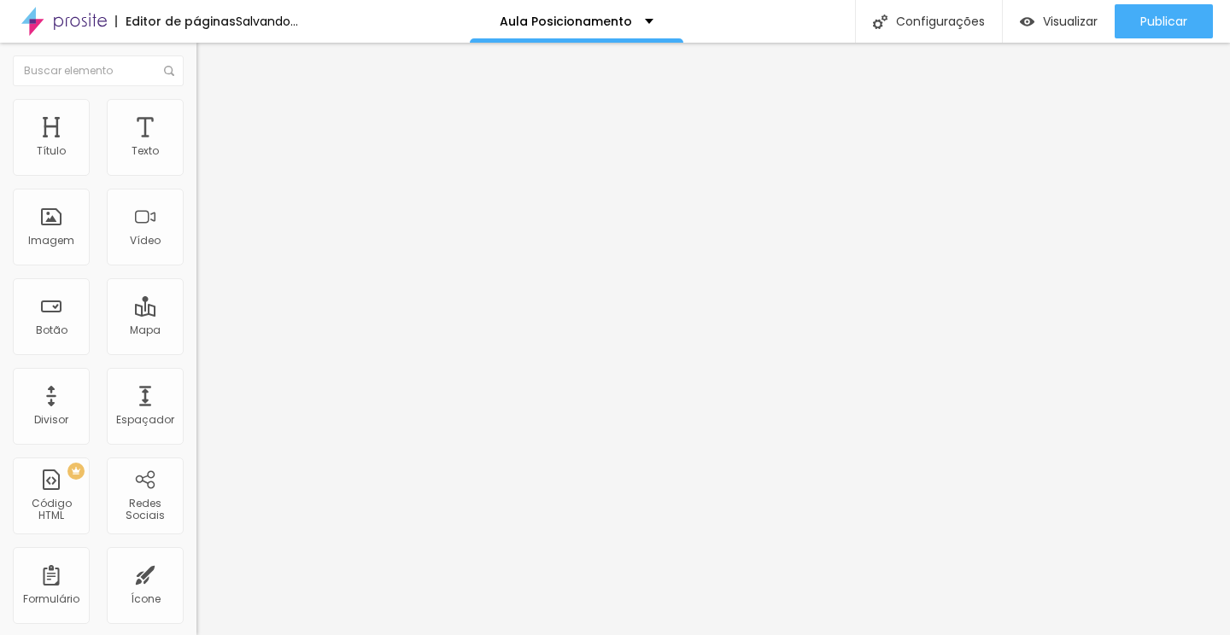
type input "92"
type input "94"
type input "96"
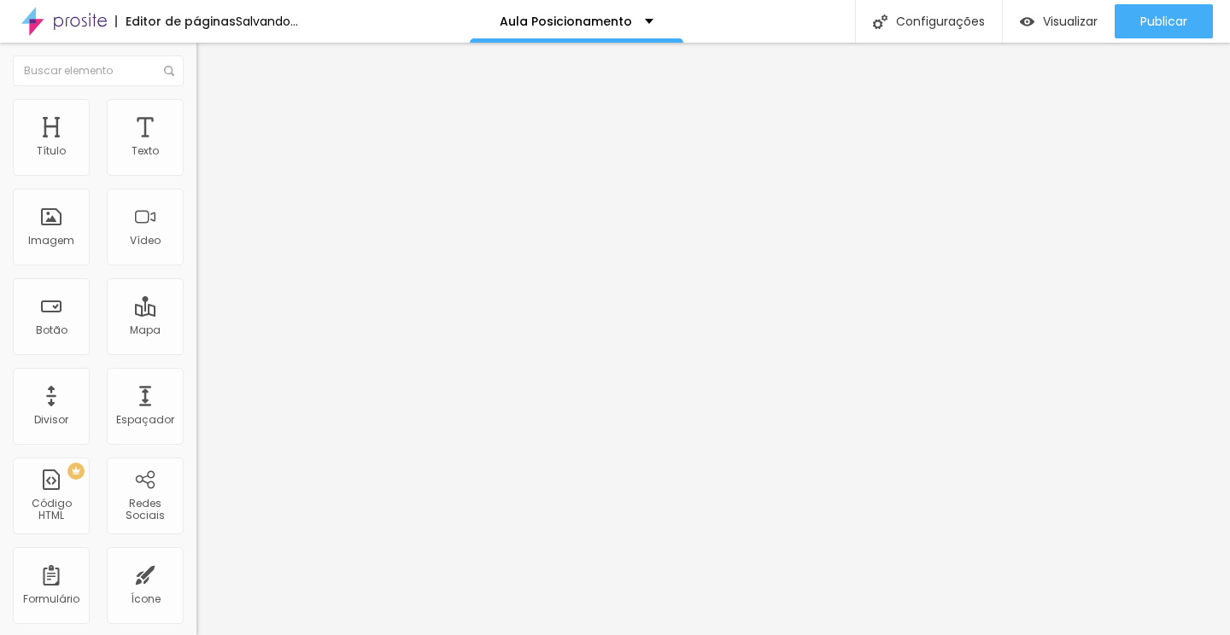
type input "96"
type input "97"
type input "98"
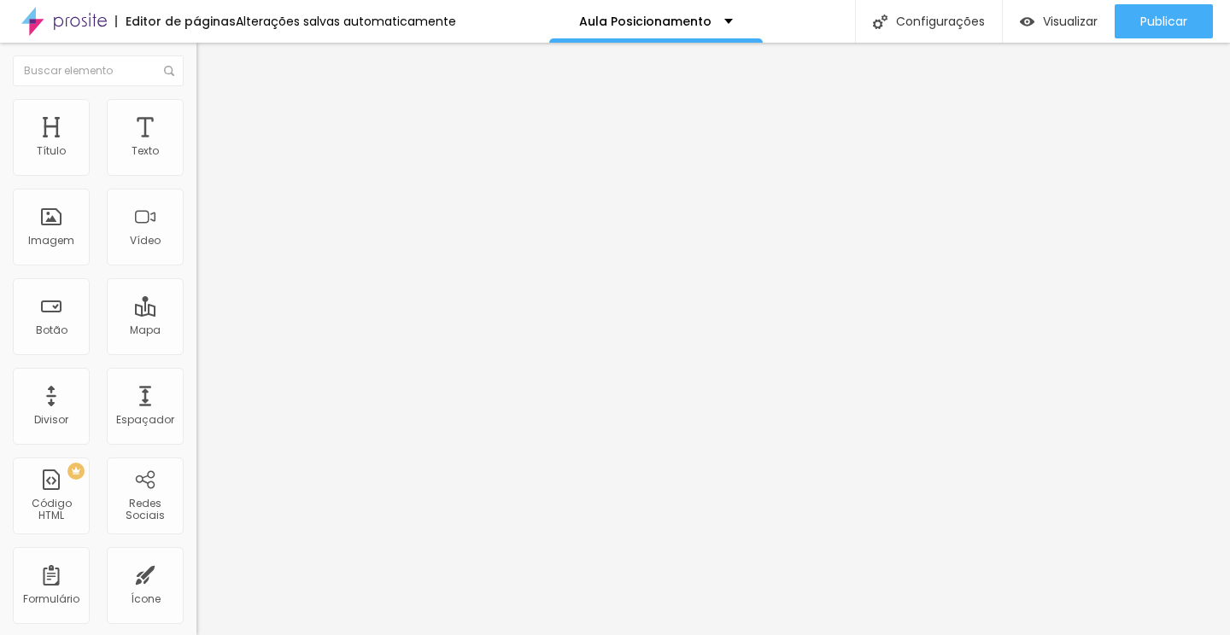
drag, startPoint x: 49, startPoint y: 196, endPoint x: 142, endPoint y: 192, distance: 93.2
click at [196, 573] on input "range" at bounding box center [251, 580] width 110 height 14
type input "96"
type input "93"
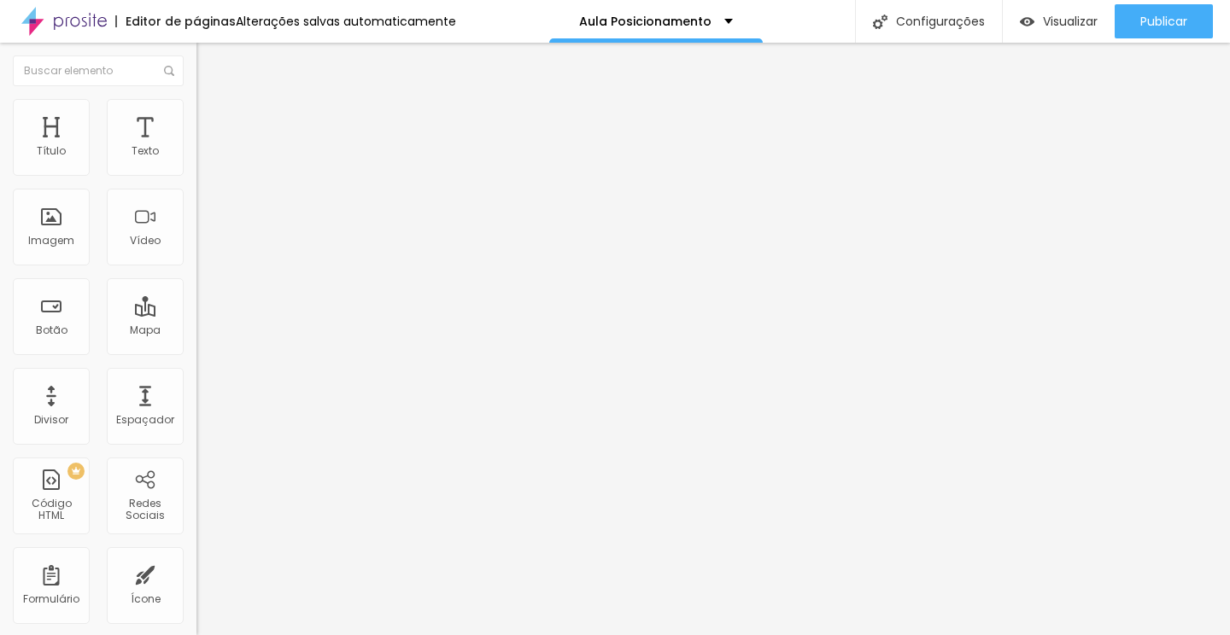
type input "93"
type input "87"
type input "79"
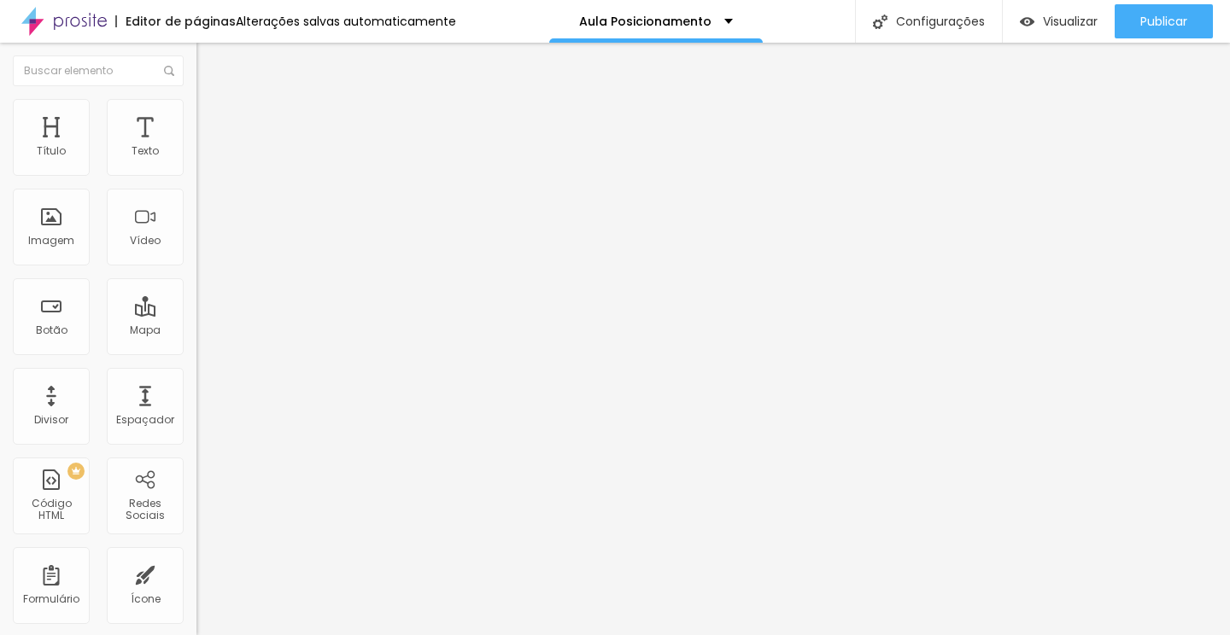
type input "70"
type input "61"
type input "52"
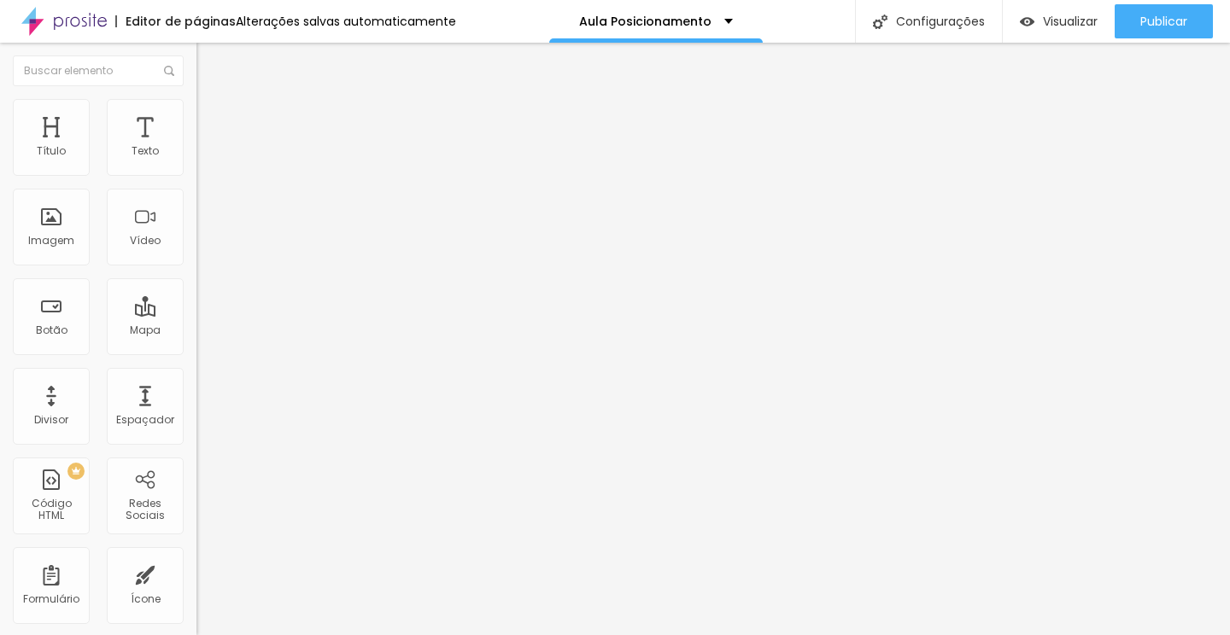
type input "52"
type input "43"
type input "34"
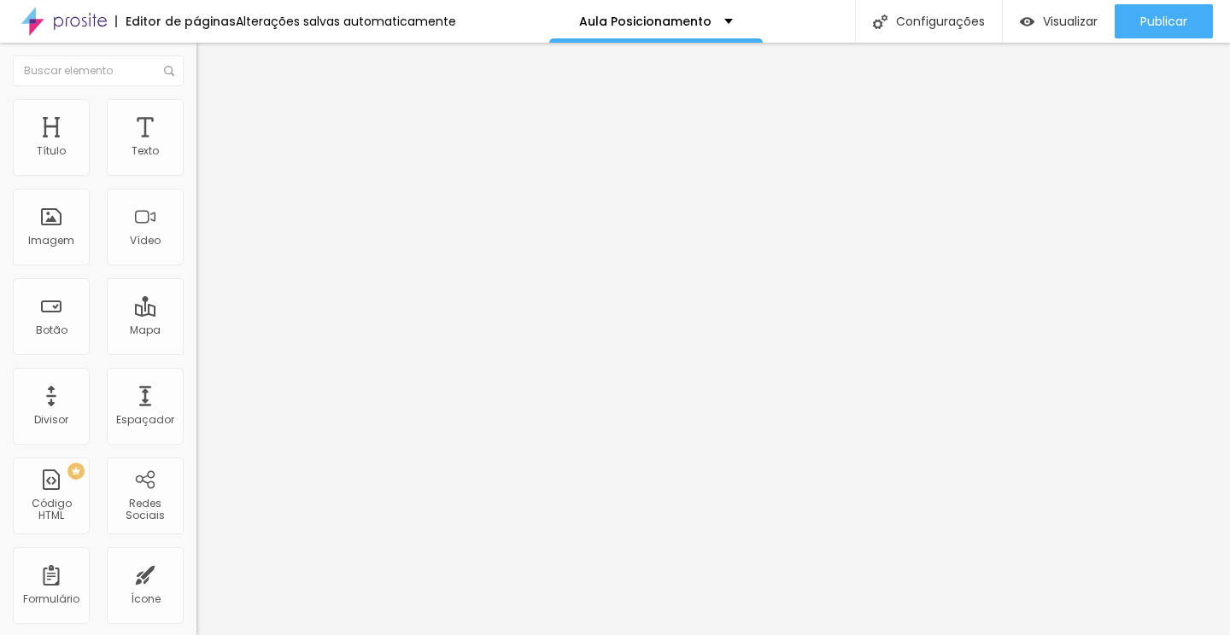
type input "26"
type input "20"
type input "16"
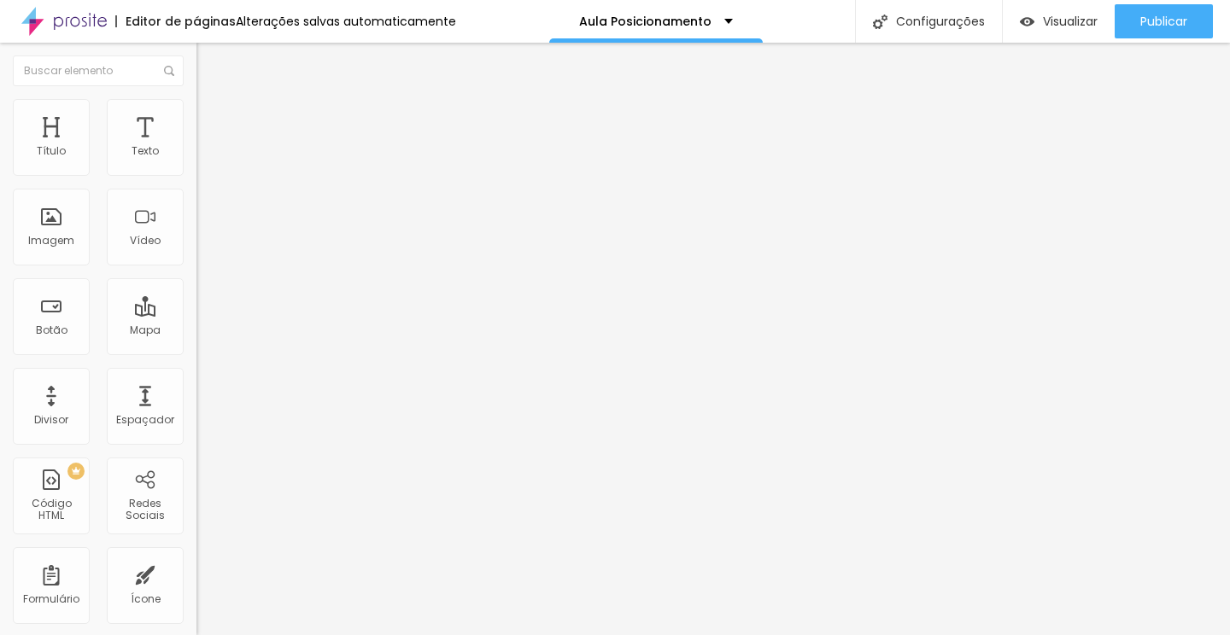
type input "16"
type input "13"
type input "12"
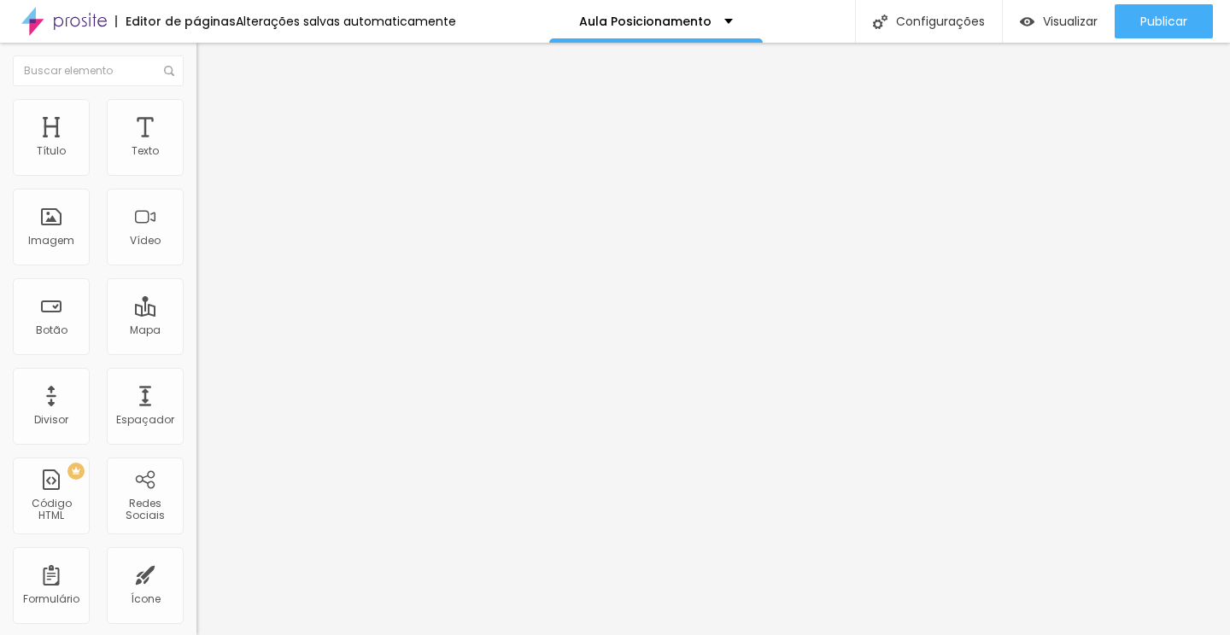
type input "13"
type input "14"
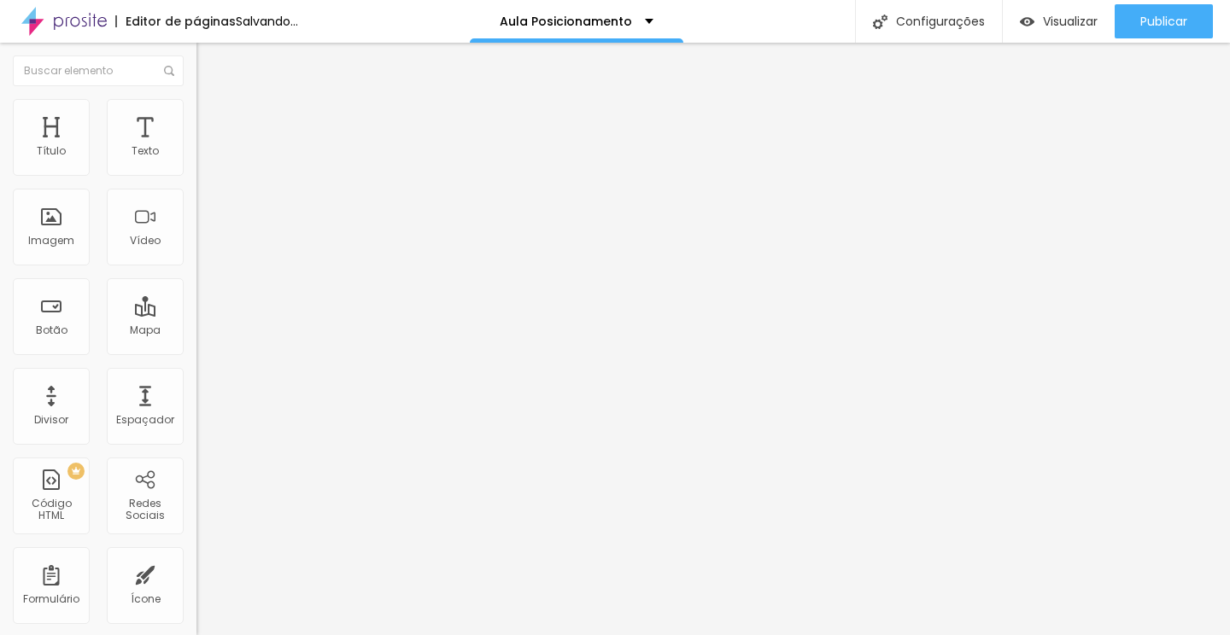
type input "15"
drag, startPoint x: 142, startPoint y: 200, endPoint x: 55, endPoint y: 203, distance: 87.2
type input "15"
click at [196, 573] on input "range" at bounding box center [251, 580] width 110 height 14
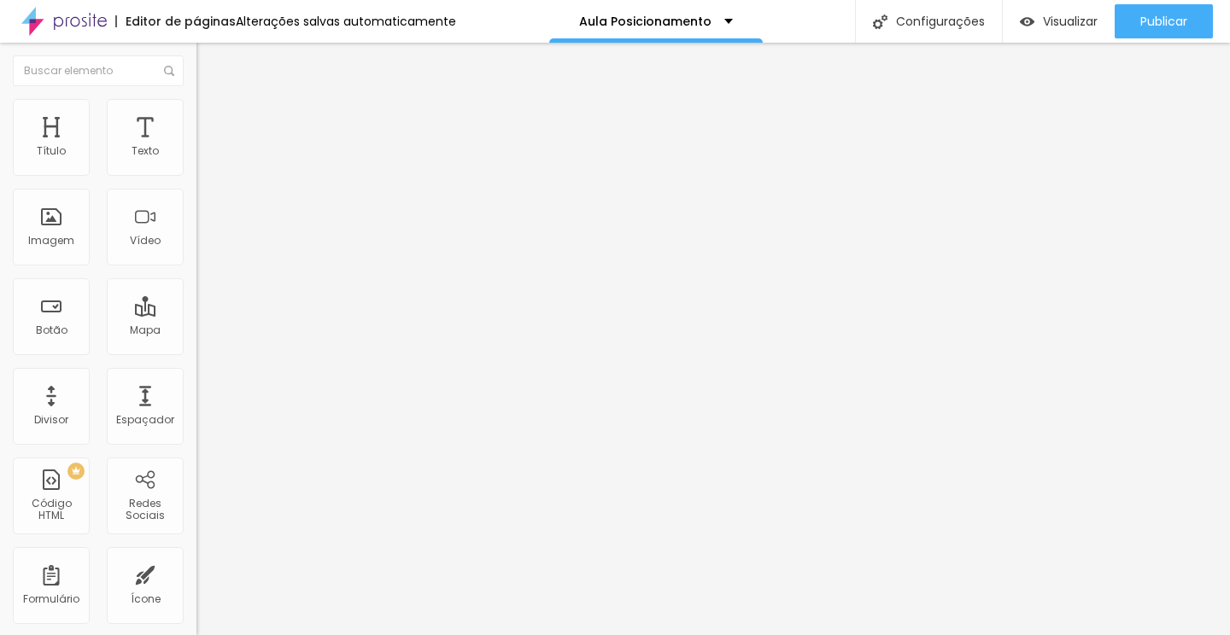
click at [196, 97] on li "Conteúdo" at bounding box center [294, 90] width 196 height 17
click at [196, 313] on div "Proporção 4:3 Padrão Cinema 16:9 Padrão 4:3 Quadrado 1:1 Original" at bounding box center [294, 278] width 196 height 67
click at [196, 267] on span "4:3 Padrão" at bounding box center [224, 260] width 56 height 15
click at [196, 278] on span "Cinema" at bounding box center [217, 270] width 43 height 15
click at [196, 304] on span "Quadrado" at bounding box center [224, 297] width 56 height 15
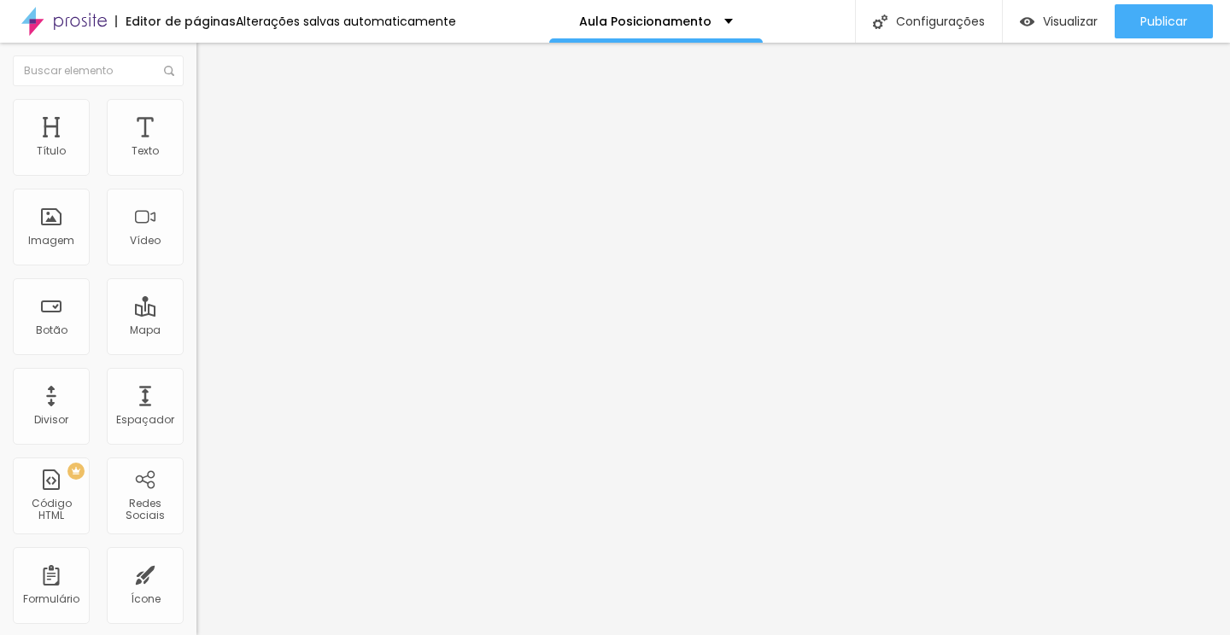
click at [196, 314] on span "Original" at bounding box center [216, 307] width 41 height 15
click at [196, 147] on span "Trocar imagem" at bounding box center [242, 139] width 93 height 15
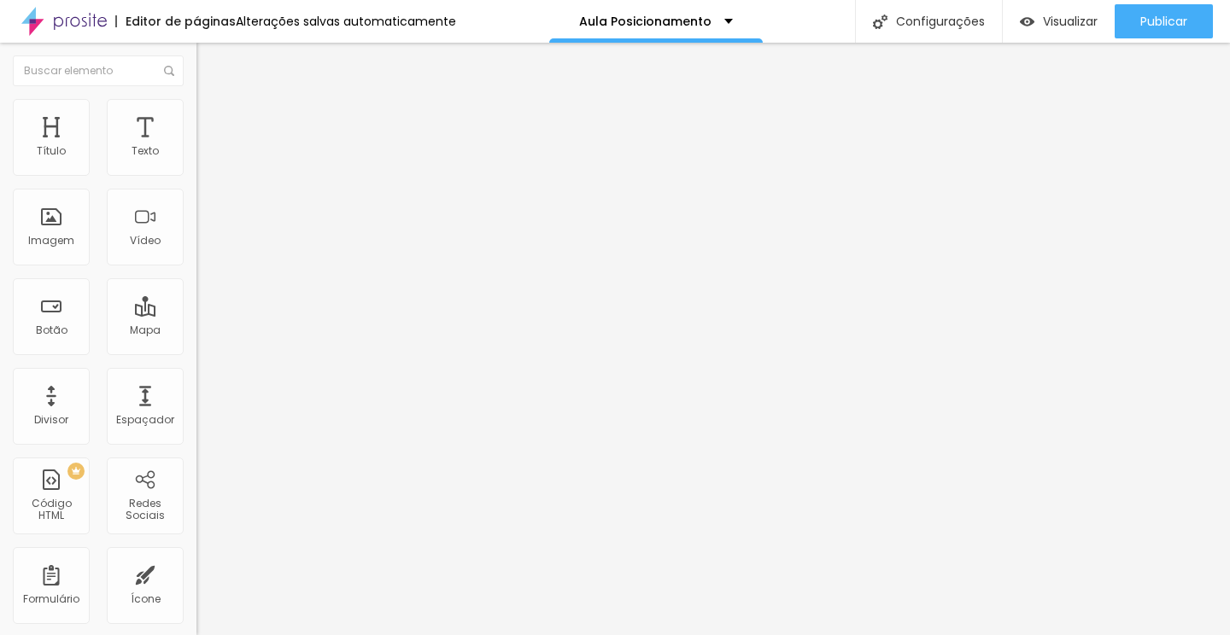
click at [196, 147] on span "Trocar imagem" at bounding box center [242, 139] width 93 height 15
click at [209, 64] on div "Editar Texto" at bounding box center [257, 63] width 97 height 14
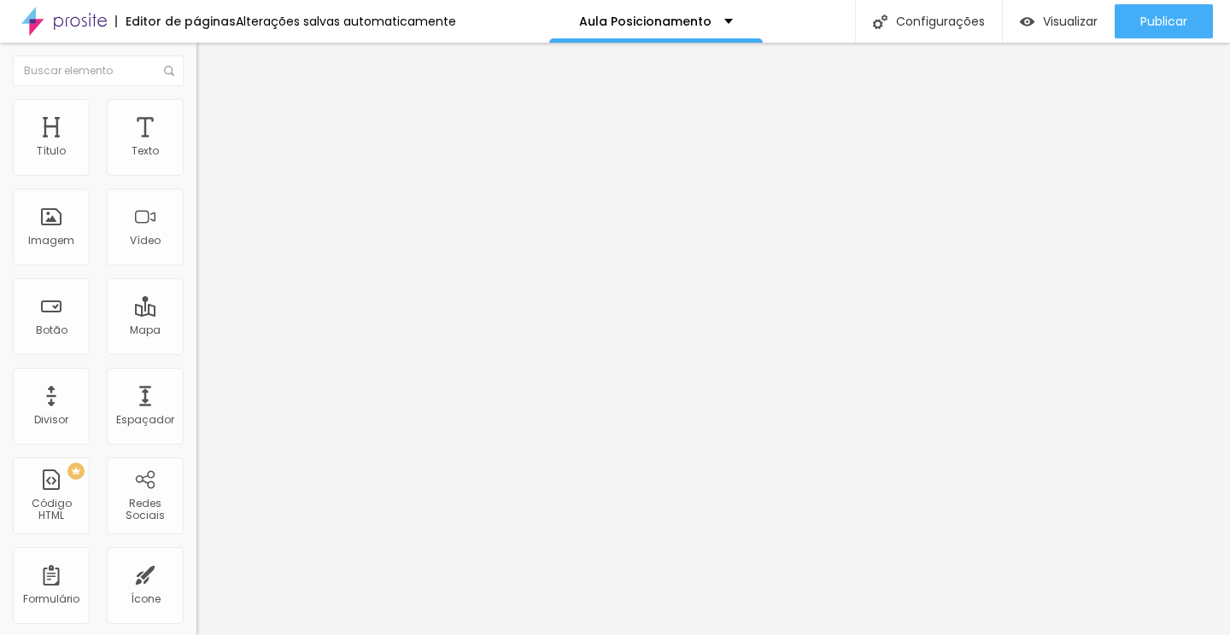
click at [196, 164] on button "button" at bounding box center [208, 155] width 24 height 18
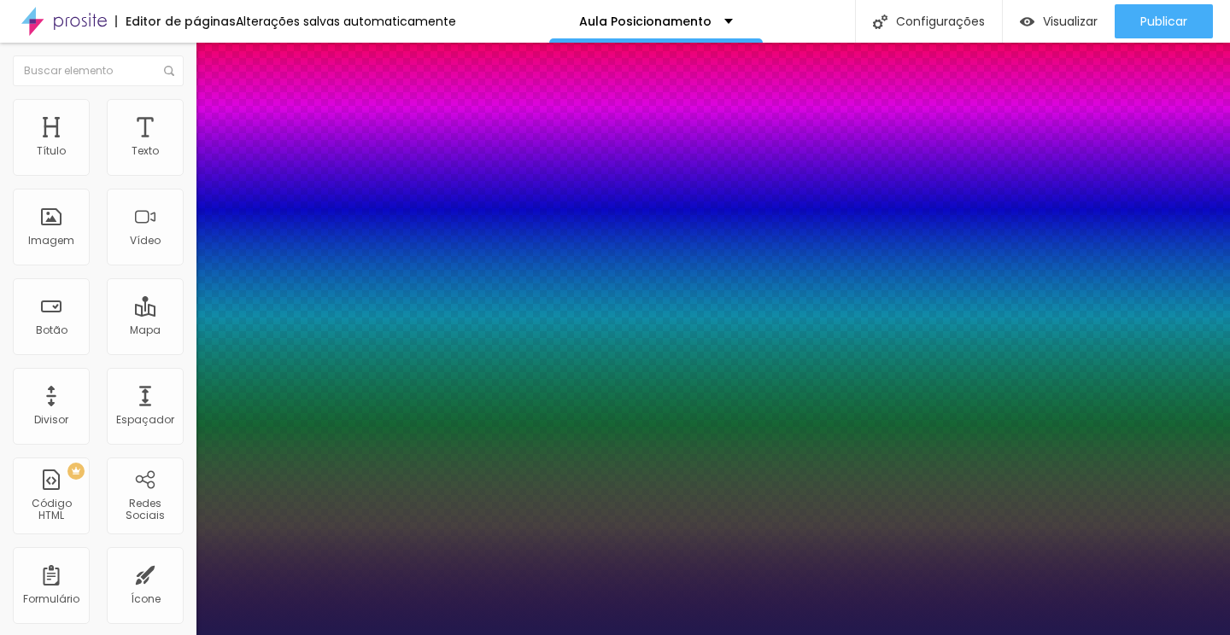
type input "1"
select select "PlayfairDisplay"
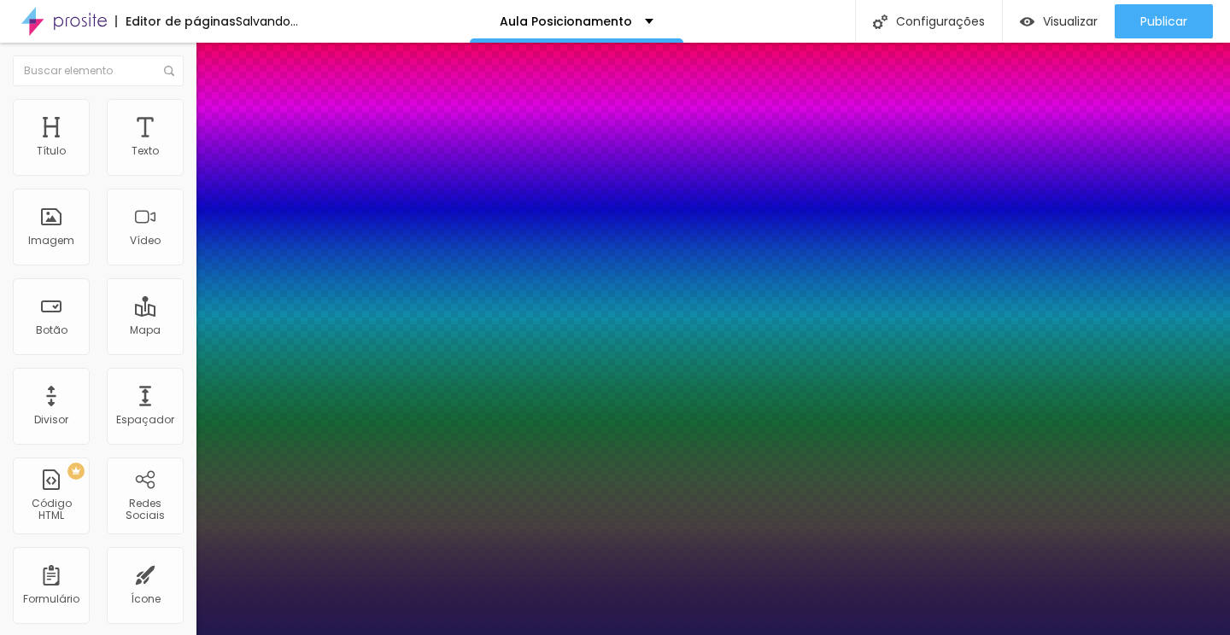
type input "1"
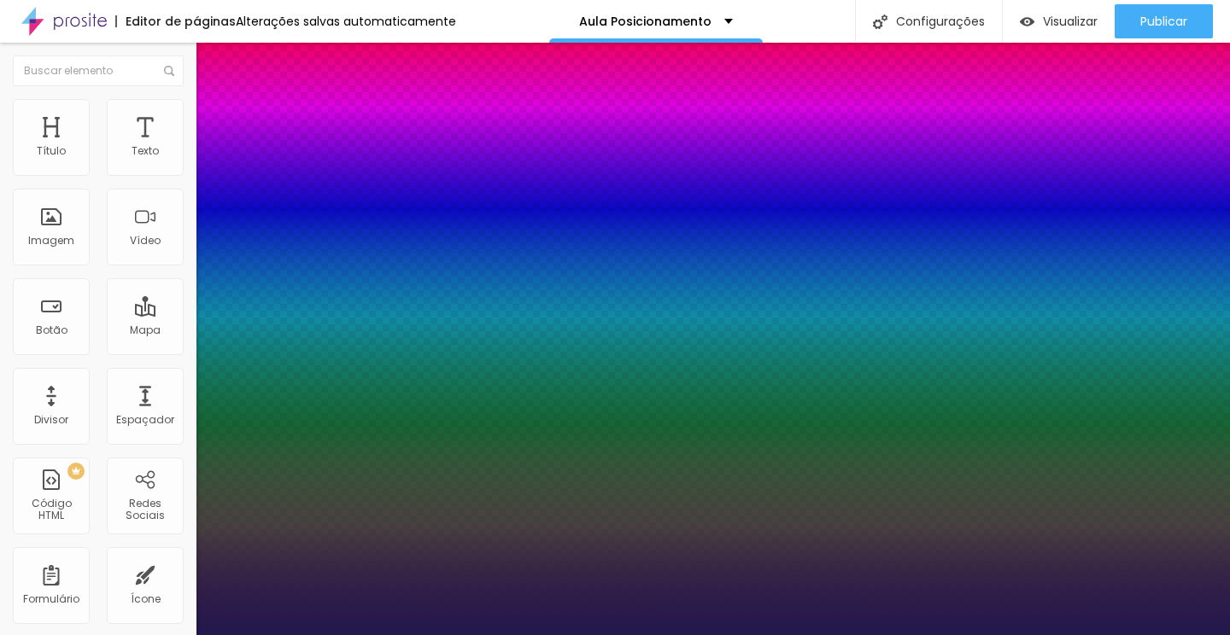
type input "17"
type input "1"
type input "18"
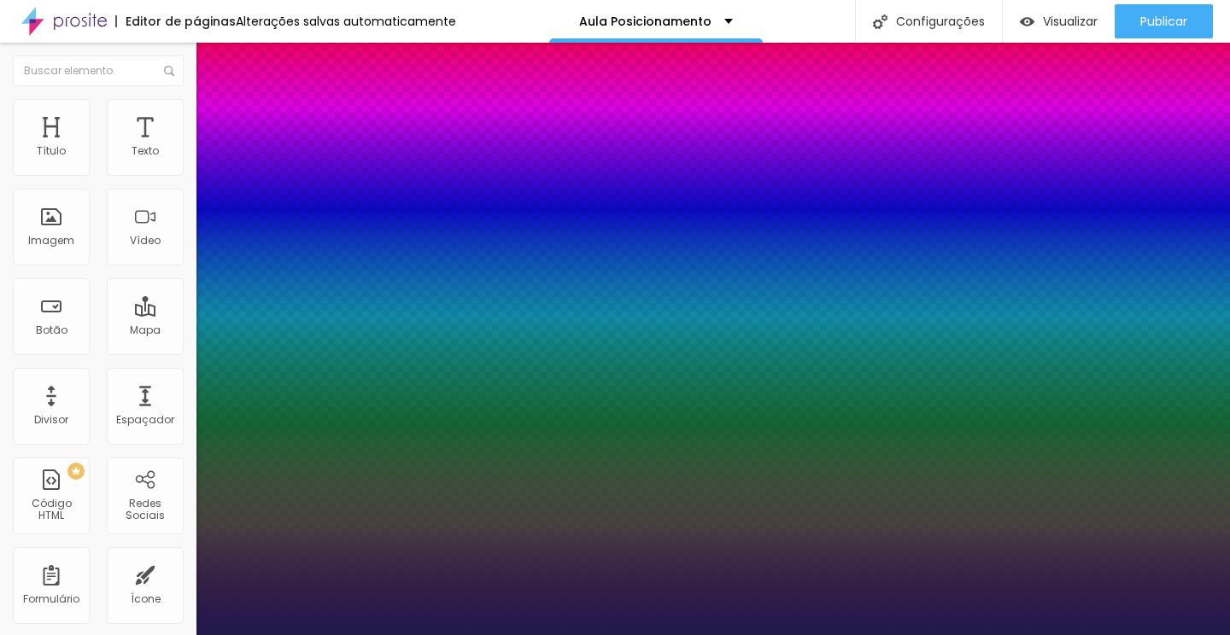
type input "1"
type input "19"
type input "1"
type input "20"
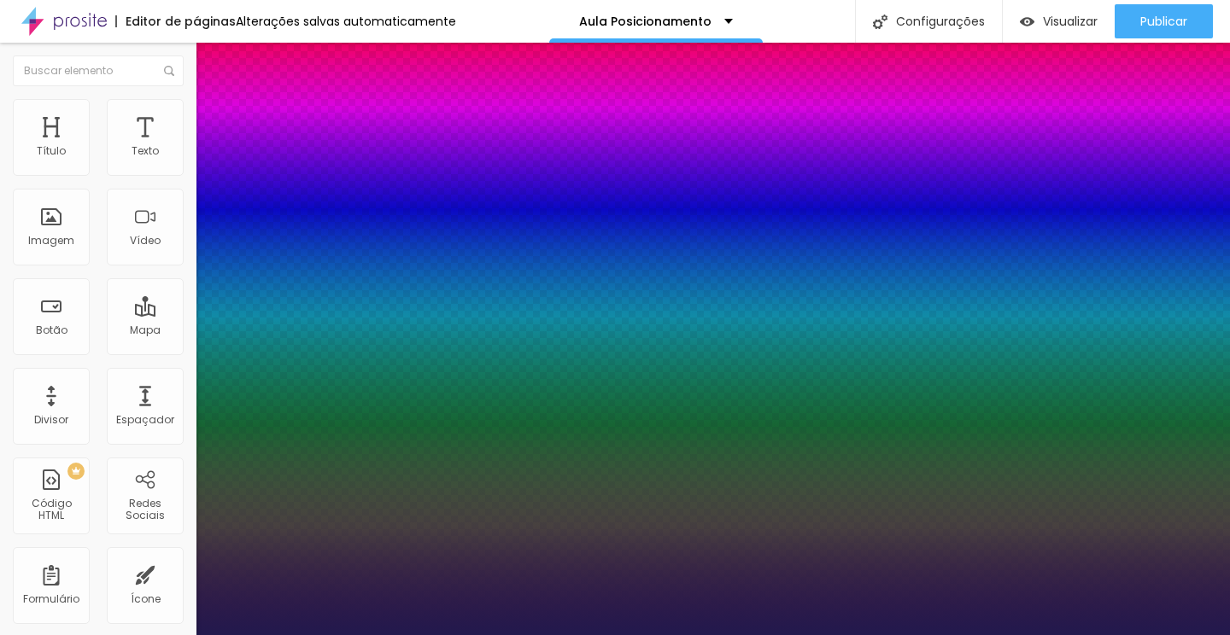
type input "20"
type input "1"
type input "21"
type input "1"
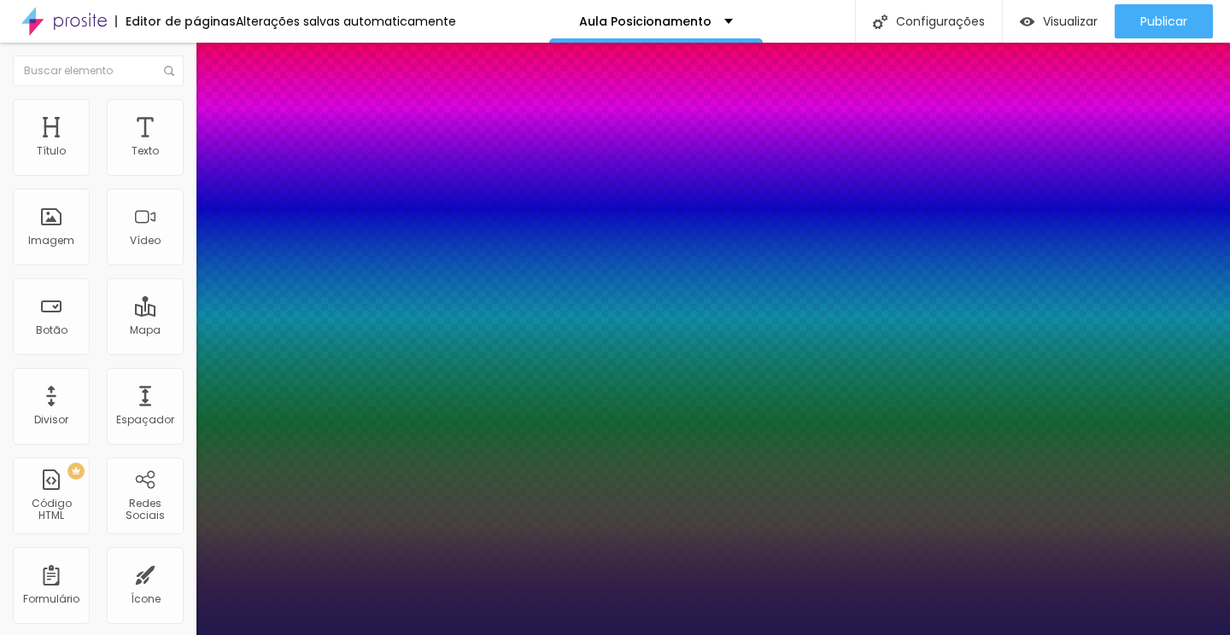
type input "22"
type input "1"
type input "23"
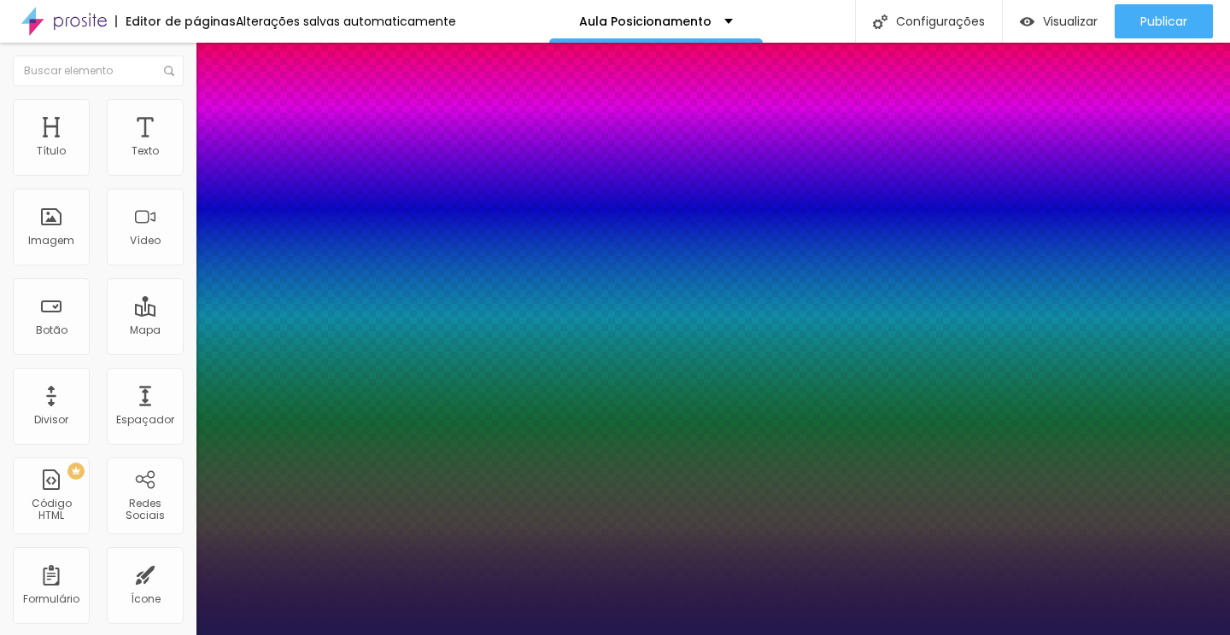
type input "1"
type input "24"
type input "1"
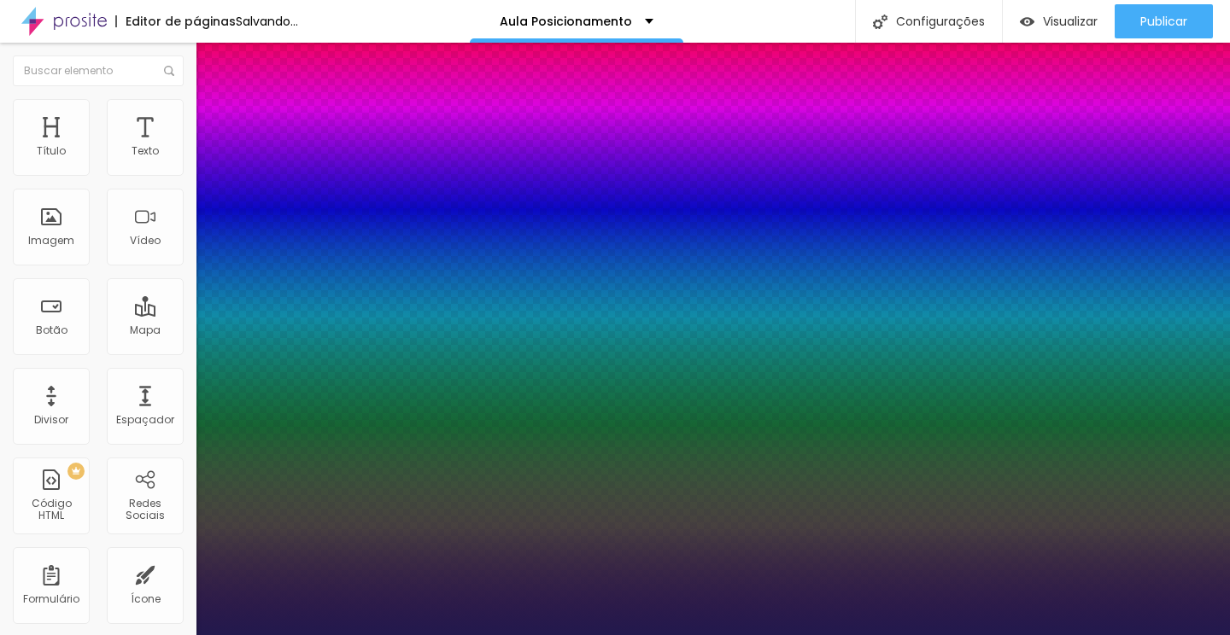
drag, startPoint x: 231, startPoint y: 290, endPoint x: 256, endPoint y: 290, distance: 25.6
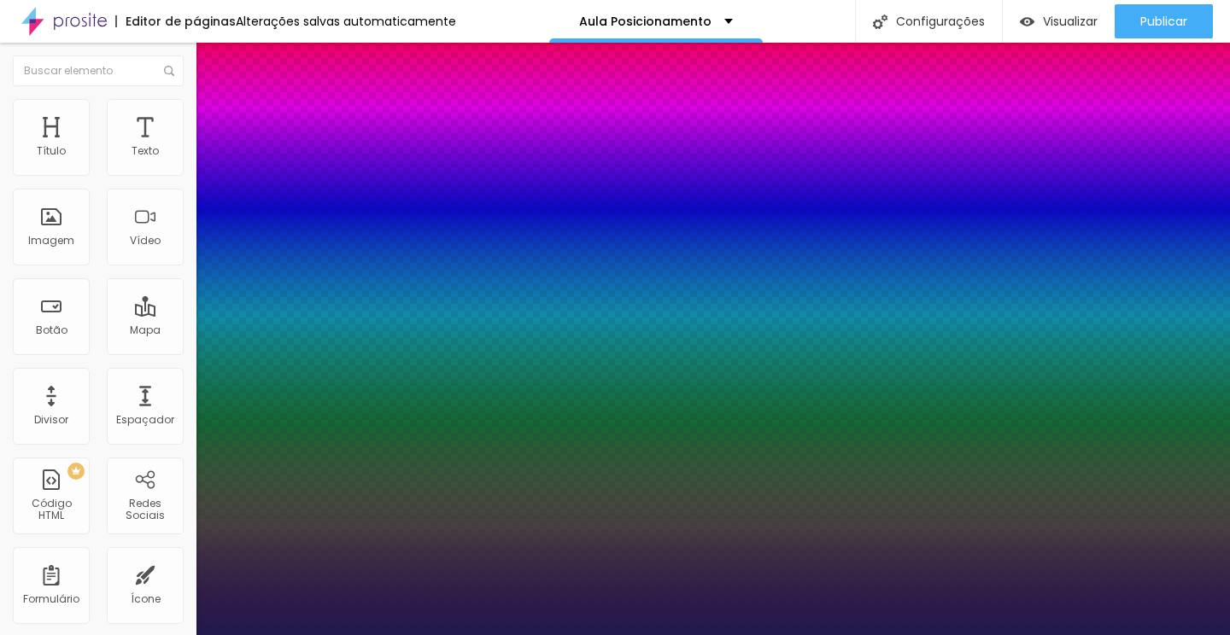
click at [769, 635] on div at bounding box center [615, 635] width 1230 height 0
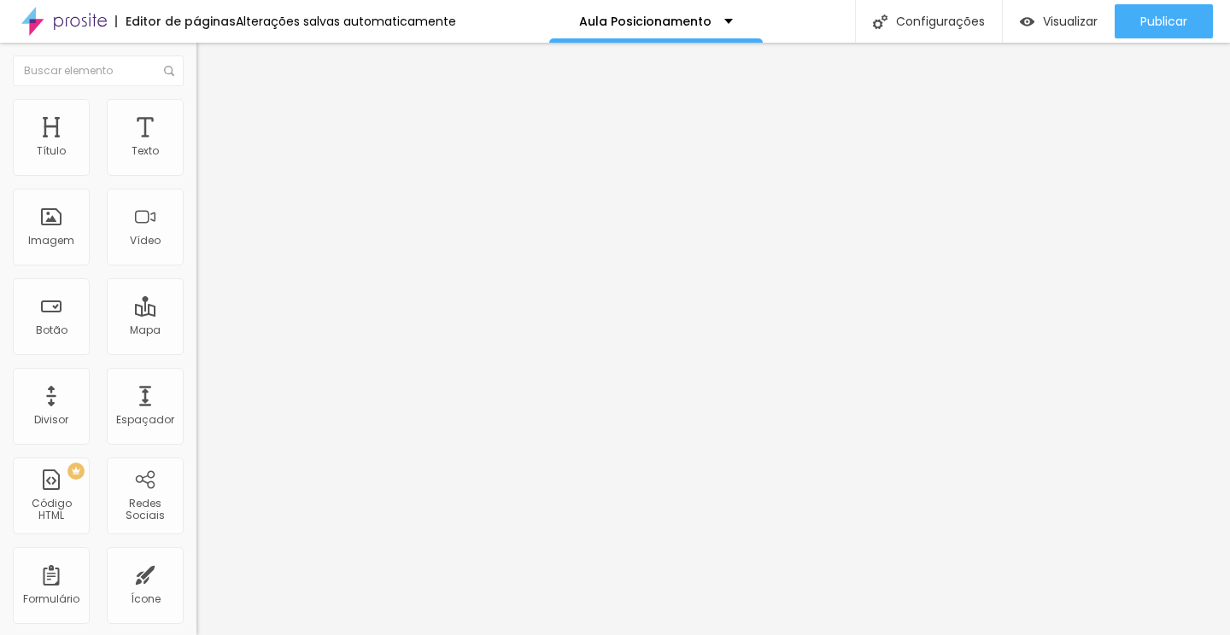
click at [196, 164] on button "button" at bounding box center [208, 155] width 24 height 18
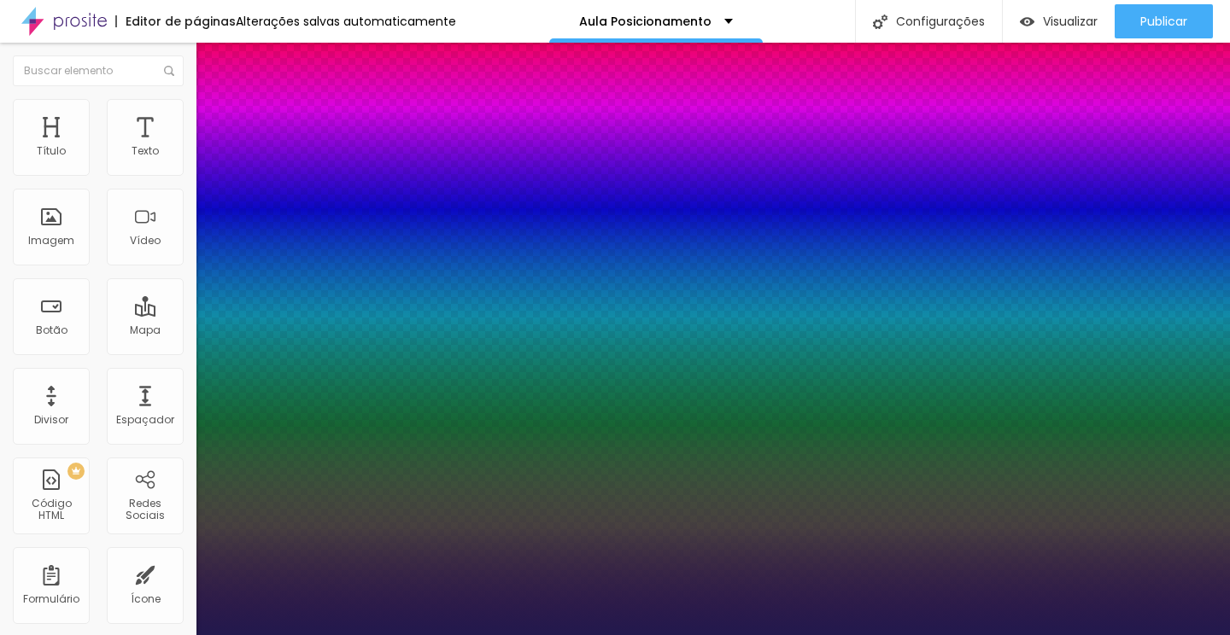
click at [715, 635] on div at bounding box center [615, 635] width 1230 height 0
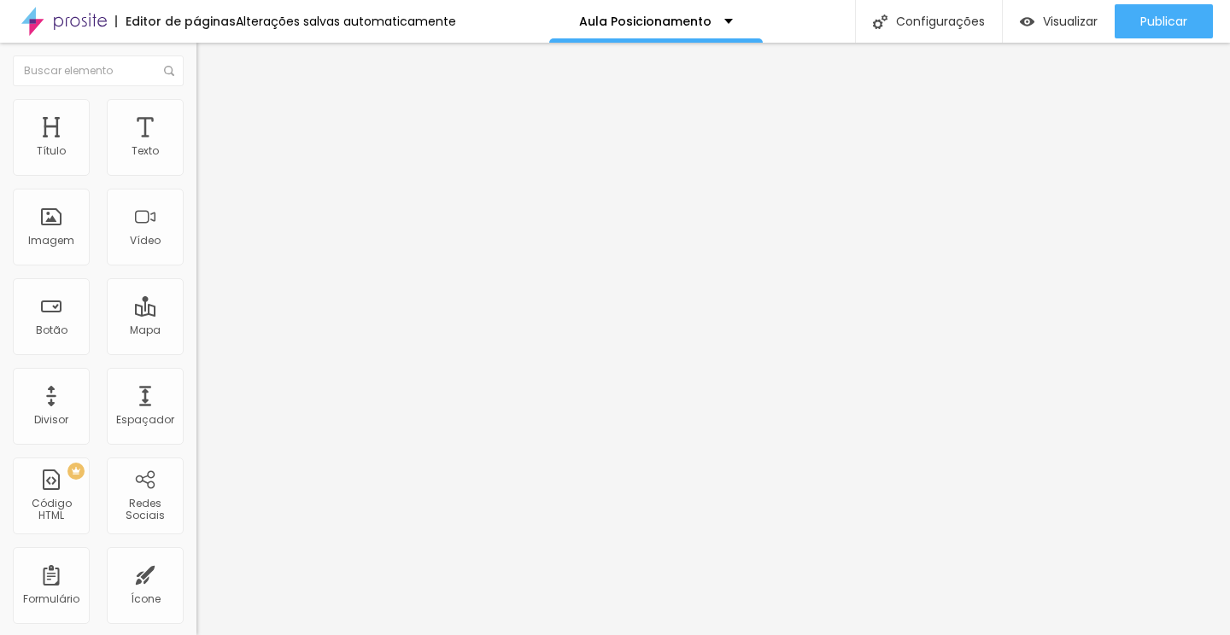
click at [212, 118] on span "Avançado" at bounding box center [240, 110] width 56 height 15
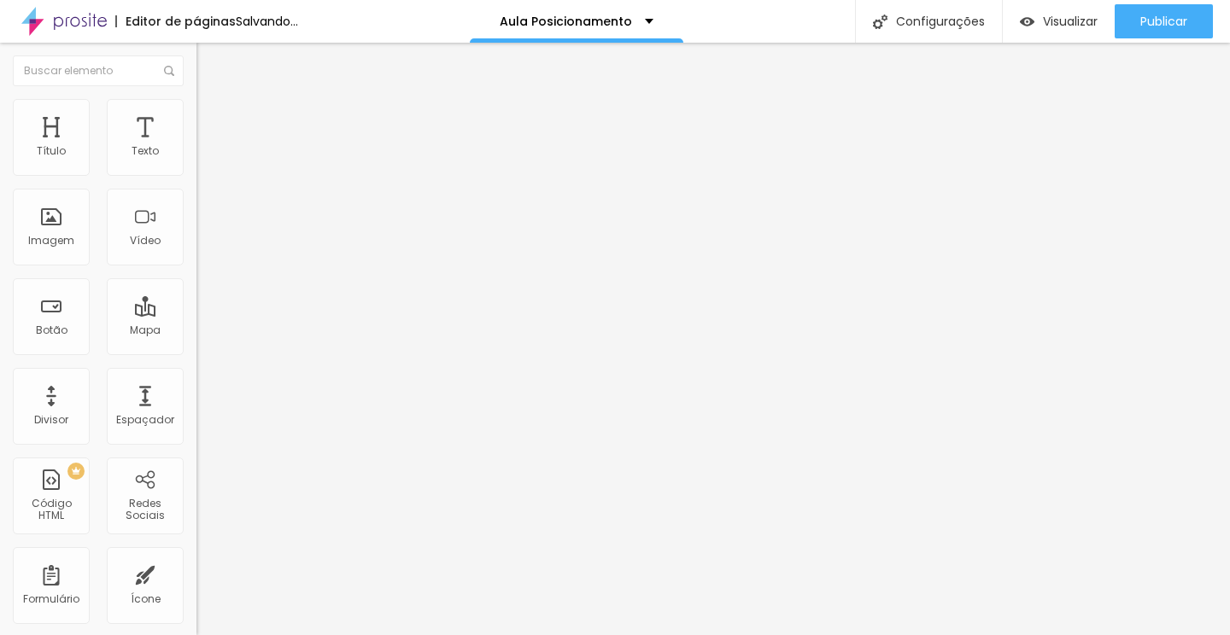
drag, startPoint x: 49, startPoint y: 202, endPoint x: 71, endPoint y: 200, distance: 22.3
click at [196, 556] on input "range" at bounding box center [251, 563] width 110 height 14
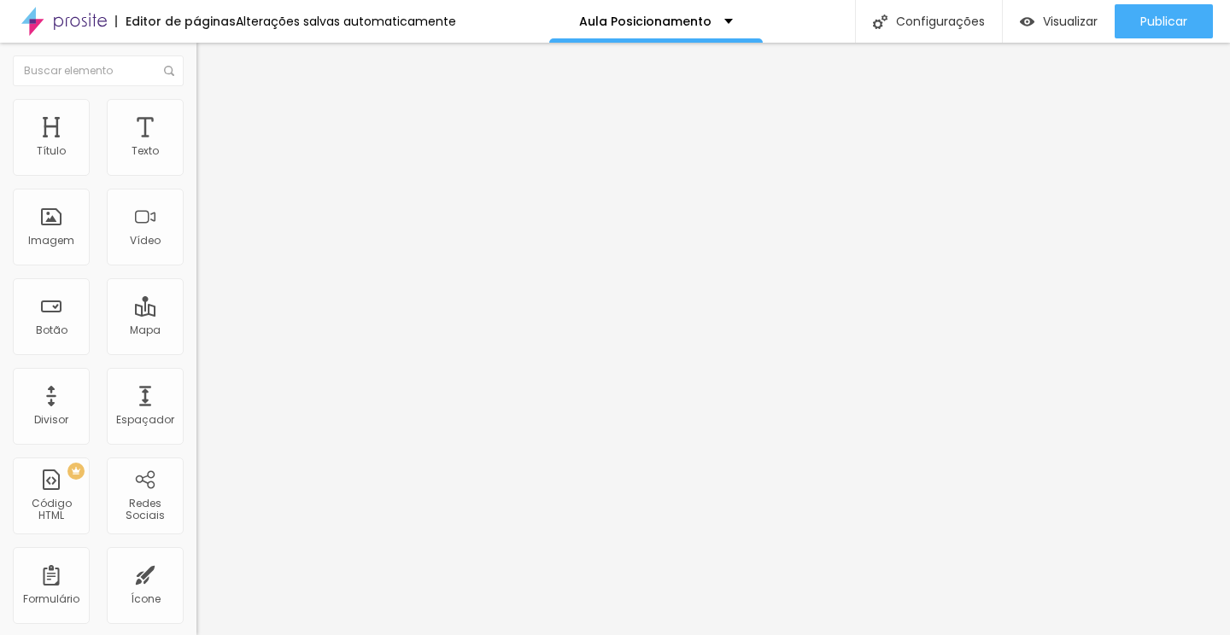
click at [209, 61] on div "Editar Texto" at bounding box center [257, 63] width 97 height 14
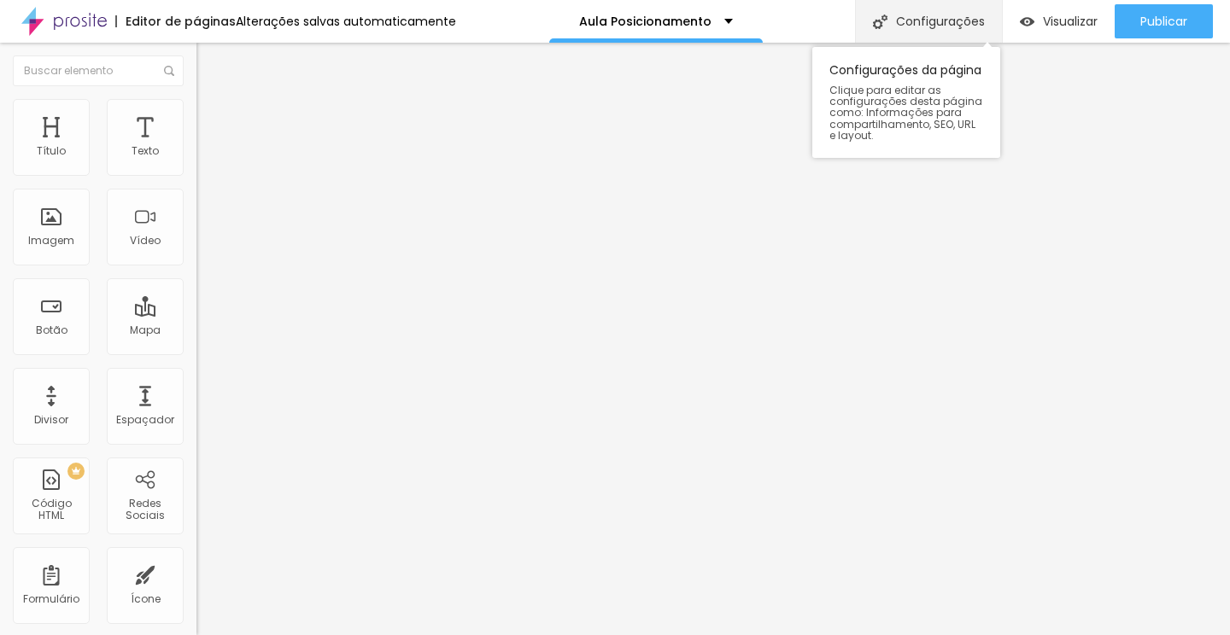
drag, startPoint x: 45, startPoint y: 407, endPoint x: 995, endPoint y: 12, distance: 1028.5
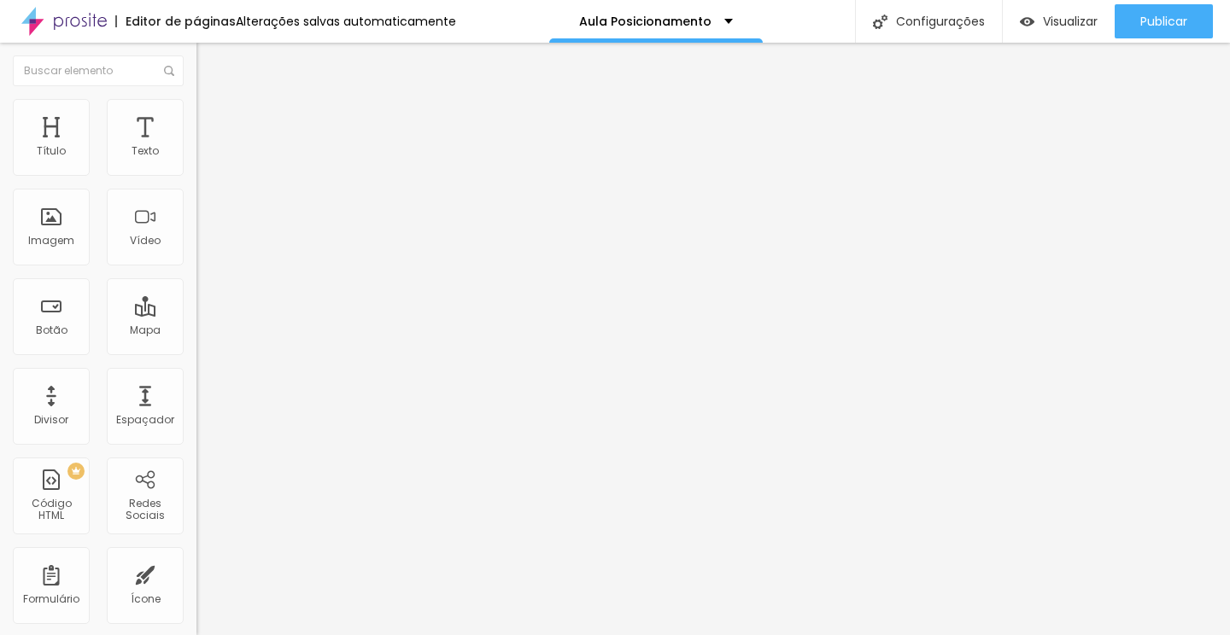
click at [196, 201] on span "Sólido" at bounding box center [212, 199] width 33 height 15
click at [196, 233] on span "Pontilhado" at bounding box center [224, 226] width 56 height 15
click at [196, 231] on div "Pontilhado" at bounding box center [294, 223] width 196 height 16
click at [196, 243] on span "Serrilhado" at bounding box center [223, 236] width 54 height 15
click at [196, 252] on div "Duplo" at bounding box center [294, 247] width 196 height 10
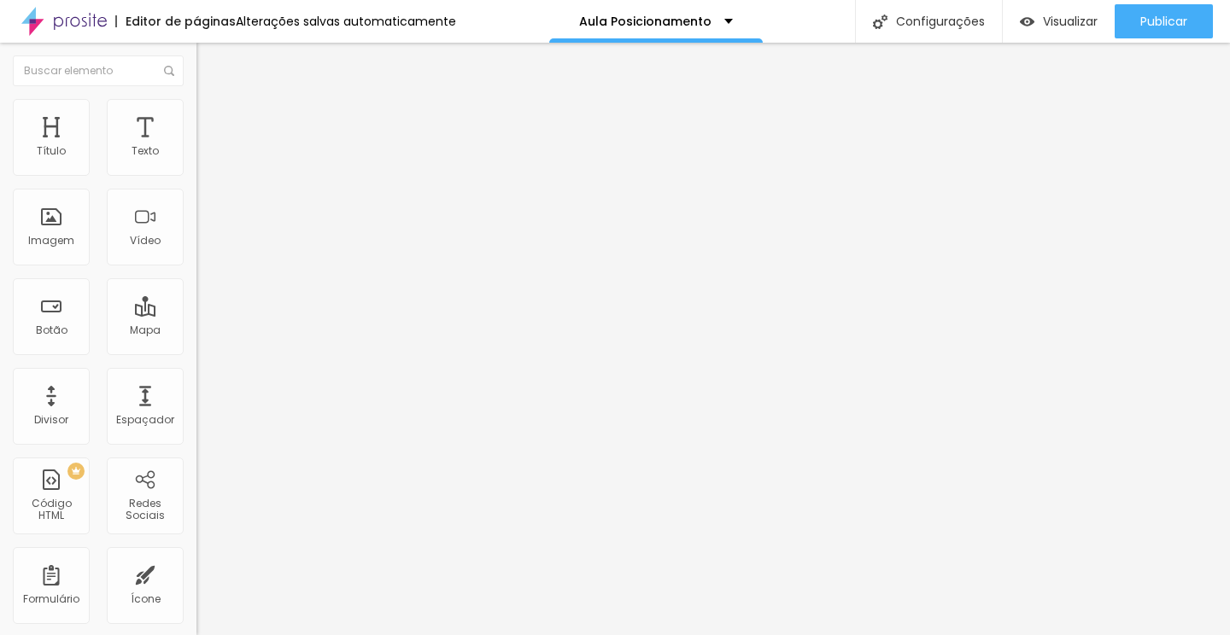
click at [196, 264] on span "Pata de cachorro" at bounding box center [241, 256] width 91 height 15
click at [196, 283] on div "Brilho" at bounding box center [294, 277] width 196 height 10
click at [196, 295] on span "Coração 1" at bounding box center [223, 287] width 54 height 15
click at [196, 278] on span "Brilho" at bounding box center [210, 271] width 29 height 15
click at [212, 118] on span "Estilo" at bounding box center [225, 110] width 26 height 15
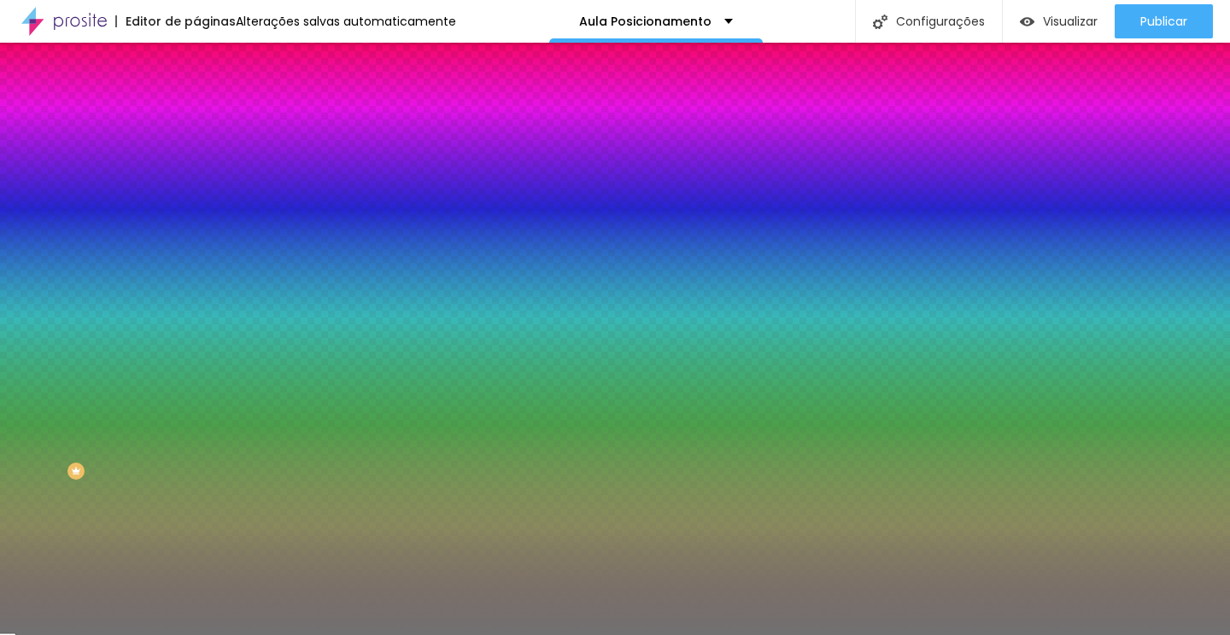
click at [196, 222] on input "range" at bounding box center [251, 215] width 110 height 14
drag, startPoint x: 78, startPoint y: 273, endPoint x: 66, endPoint y: 275, distance: 12.1
click at [196, 266] on input "range" at bounding box center [251, 259] width 110 height 14
click at [196, 163] on div at bounding box center [294, 163] width 196 height 0
click at [150, 299] on div at bounding box center [615, 317] width 1230 height 635
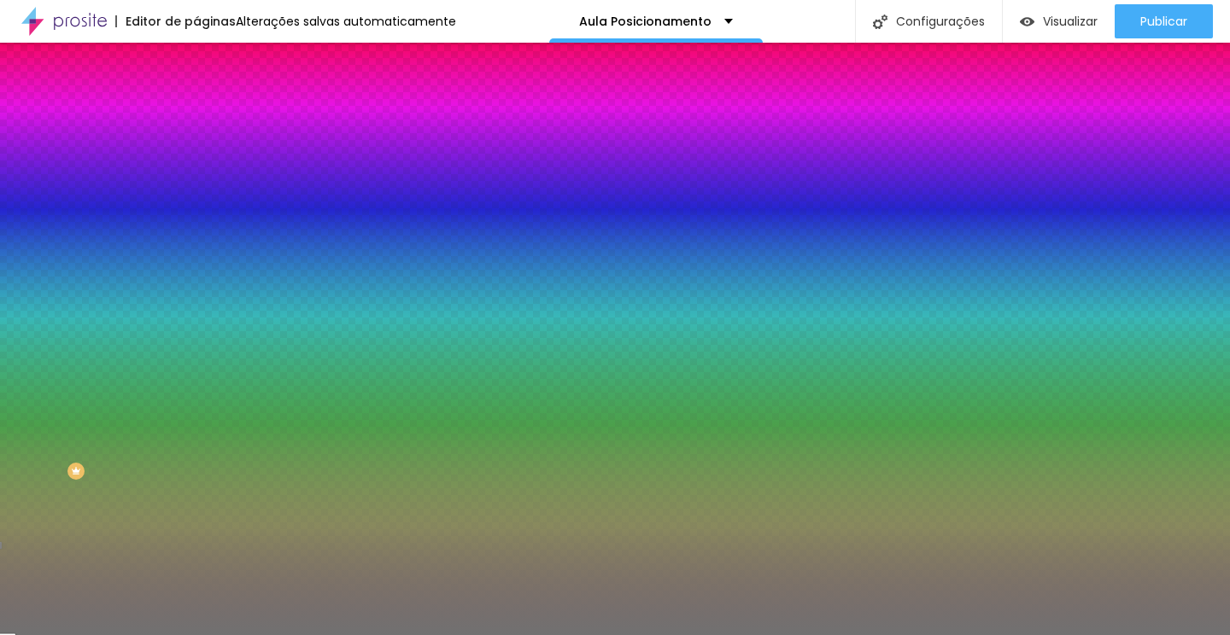
click at [150, 301] on div at bounding box center [615, 317] width 1230 height 635
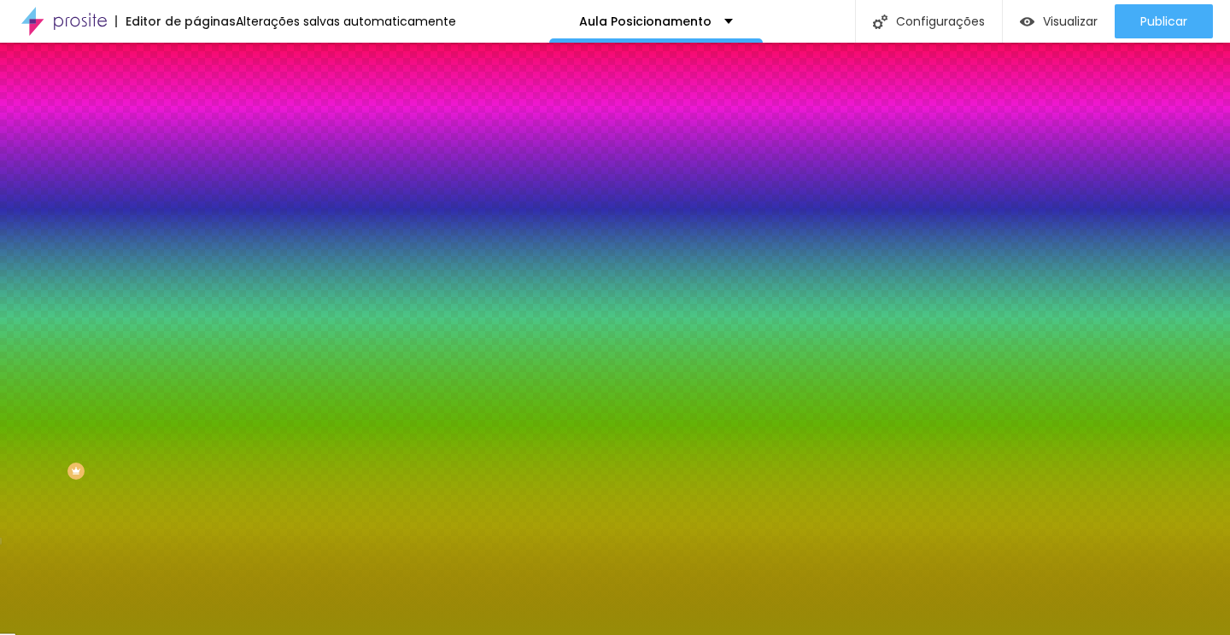
drag, startPoint x: 132, startPoint y: 210, endPoint x: 132, endPoint y: 245, distance: 35.0
click at [132, 245] on div at bounding box center [615, 317] width 1230 height 635
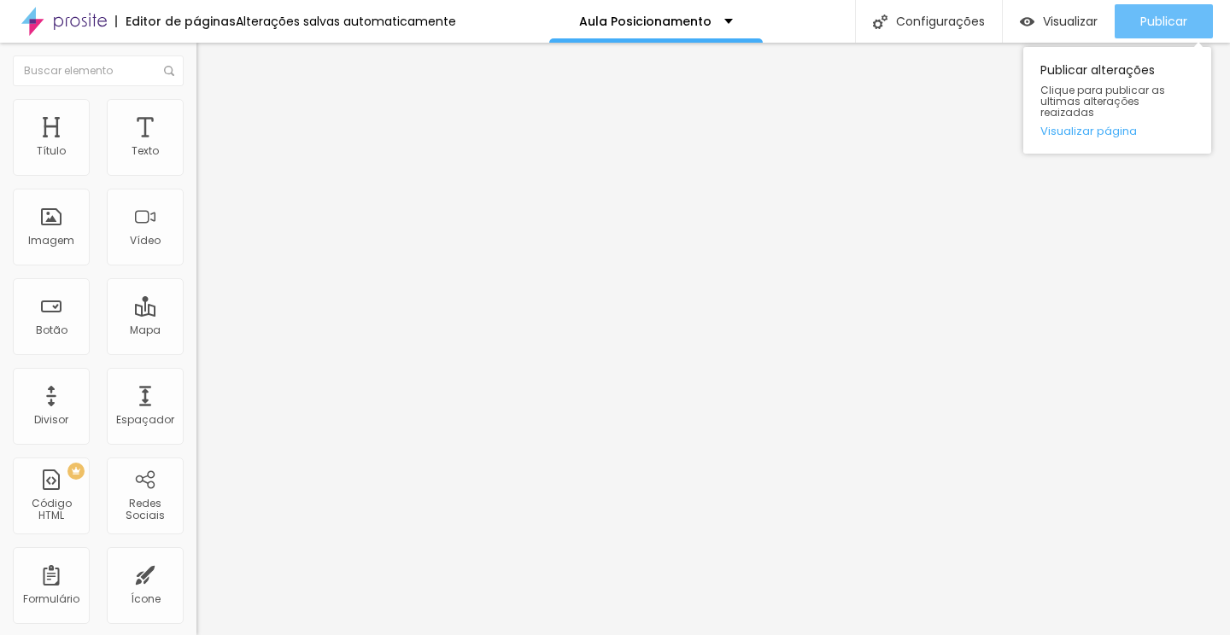
click at [1174, 30] on div "Publicar" at bounding box center [1163, 21] width 47 height 34
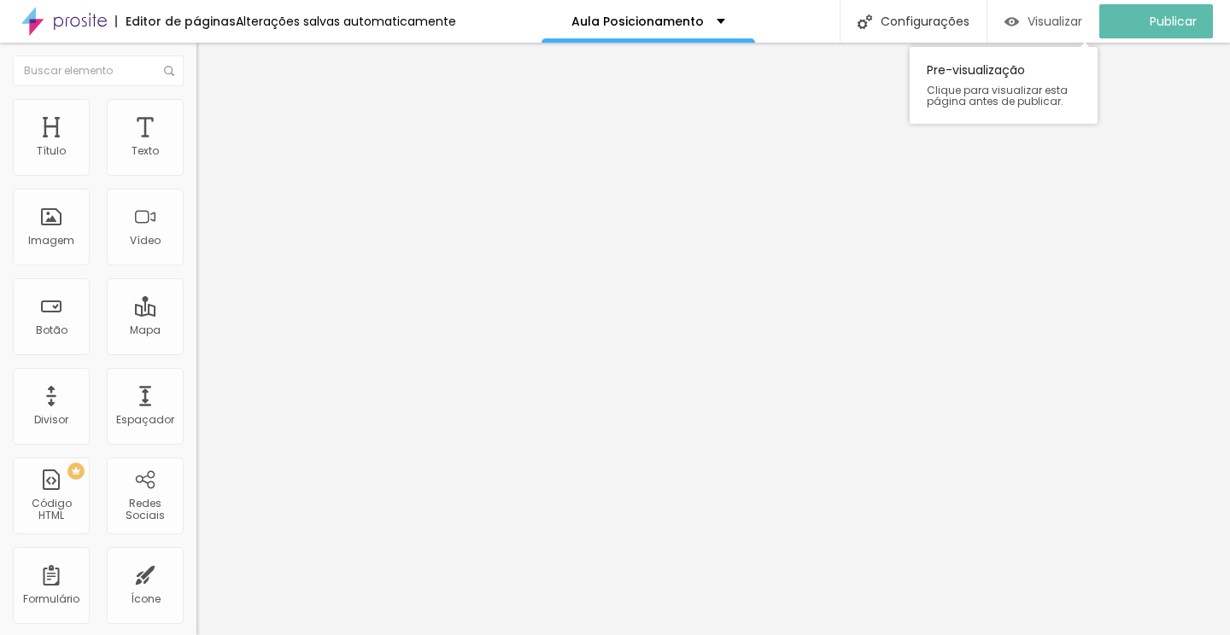
click at [1074, 23] on span "Visualizar" at bounding box center [1054, 22] width 55 height 14
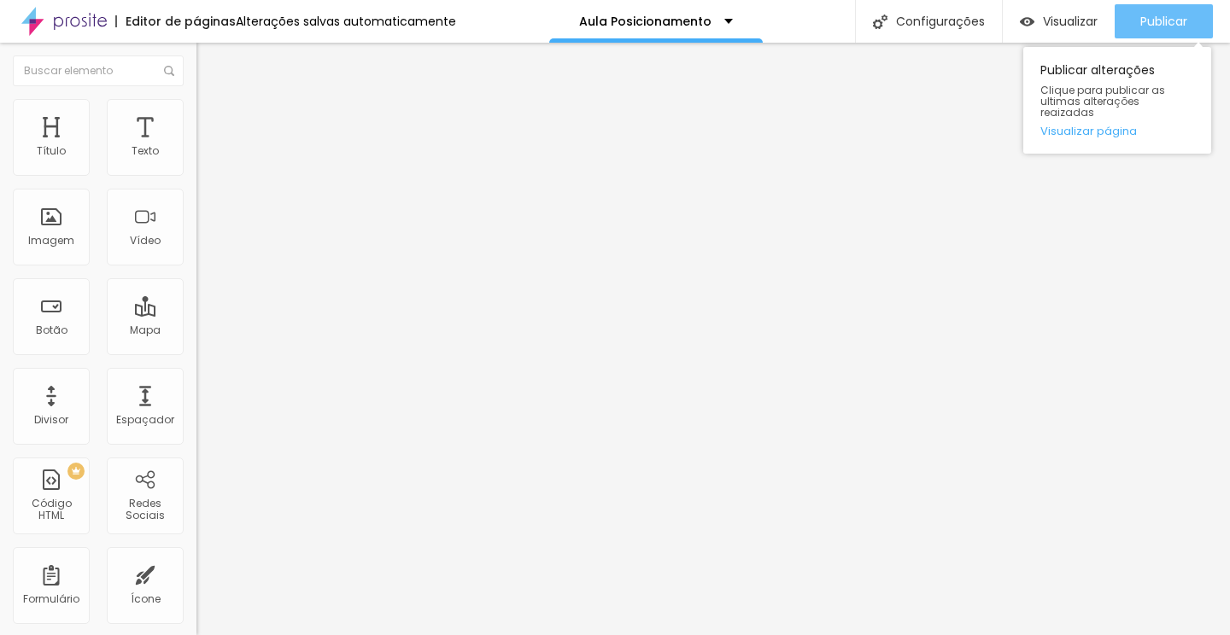
click at [1167, 17] on span "Publicar" at bounding box center [1163, 22] width 47 height 14
click at [1181, 30] on div "Publicar" at bounding box center [1163, 21] width 47 height 34
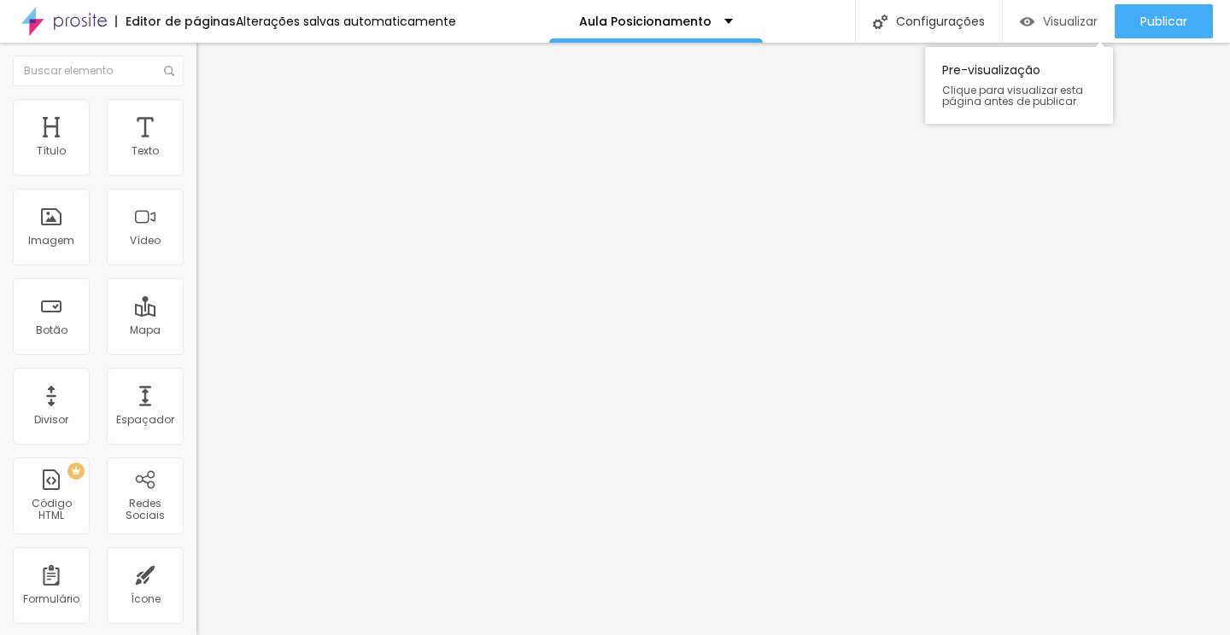
click at [1068, 26] on span "Visualizar" at bounding box center [1070, 22] width 55 height 14
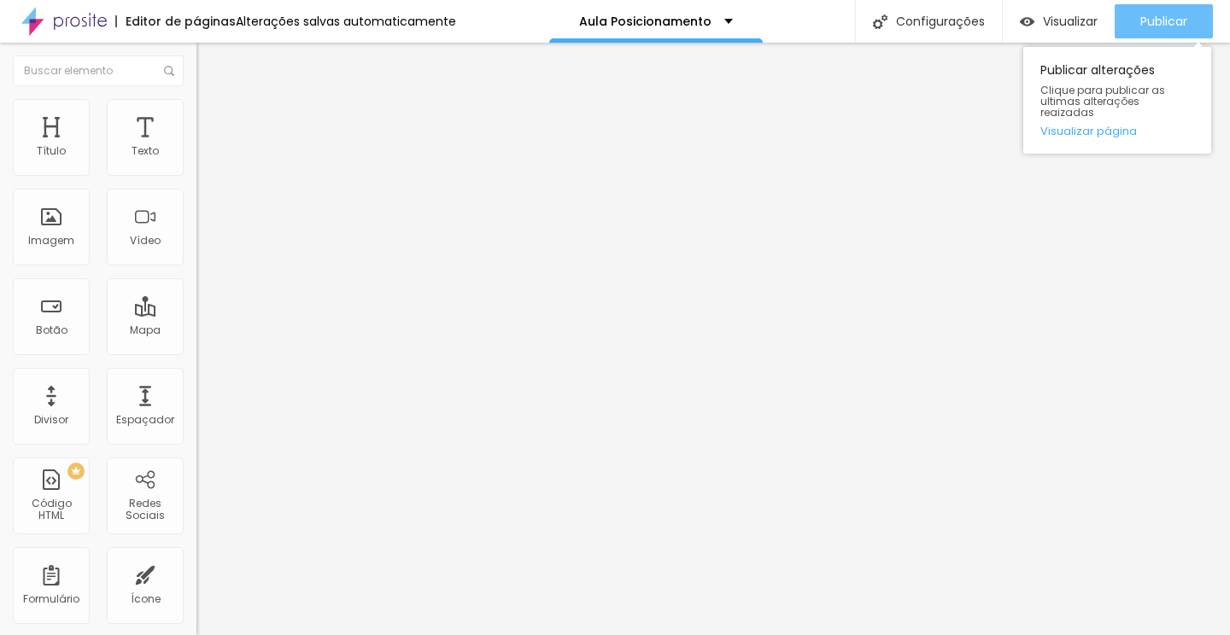
click at [1162, 34] on div "Publicar" at bounding box center [1163, 21] width 47 height 34
